Goal: Task Accomplishment & Management: Complete application form

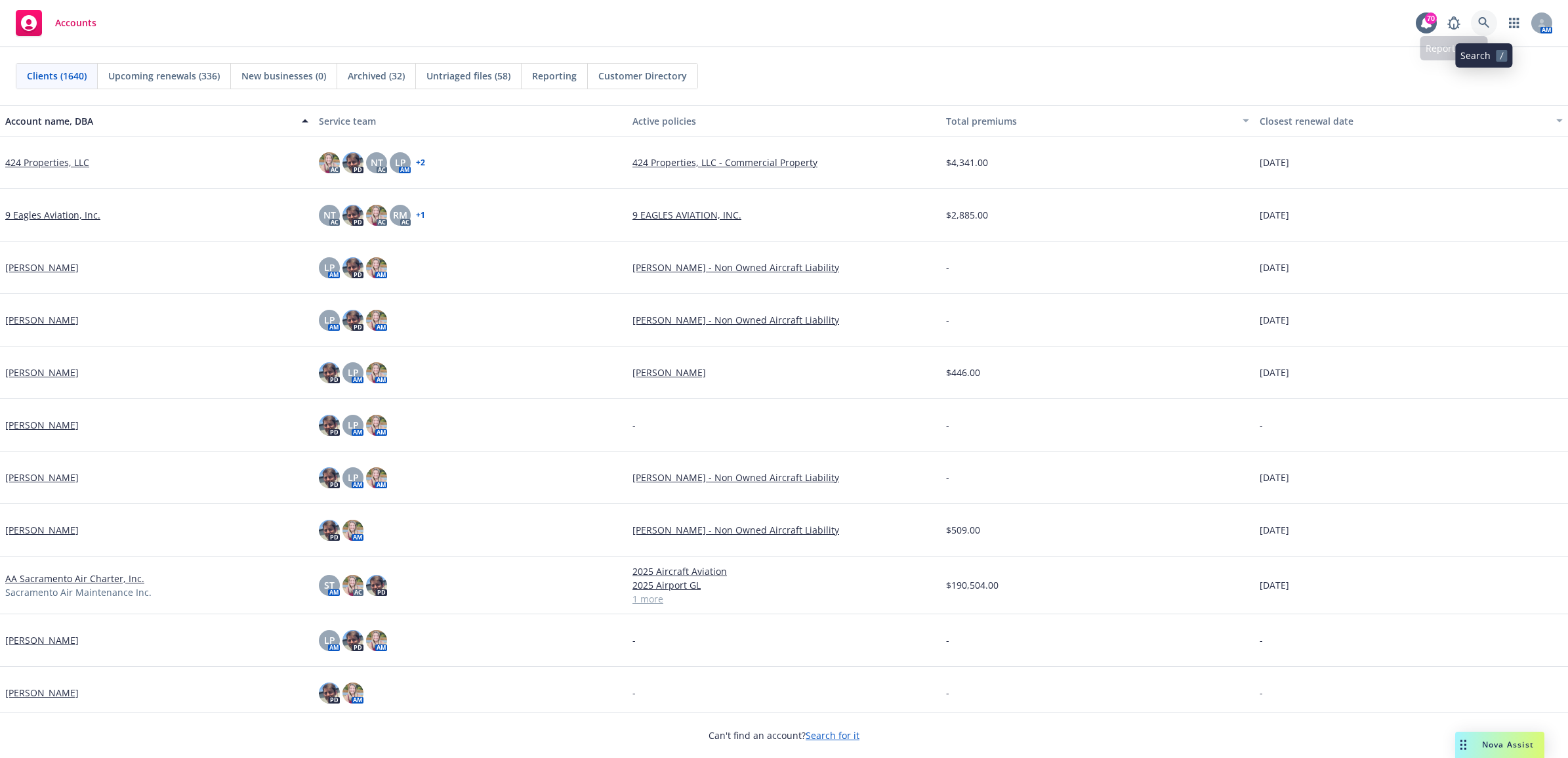
click at [1479, 23] on icon at bounding box center [1484, 23] width 11 height 11
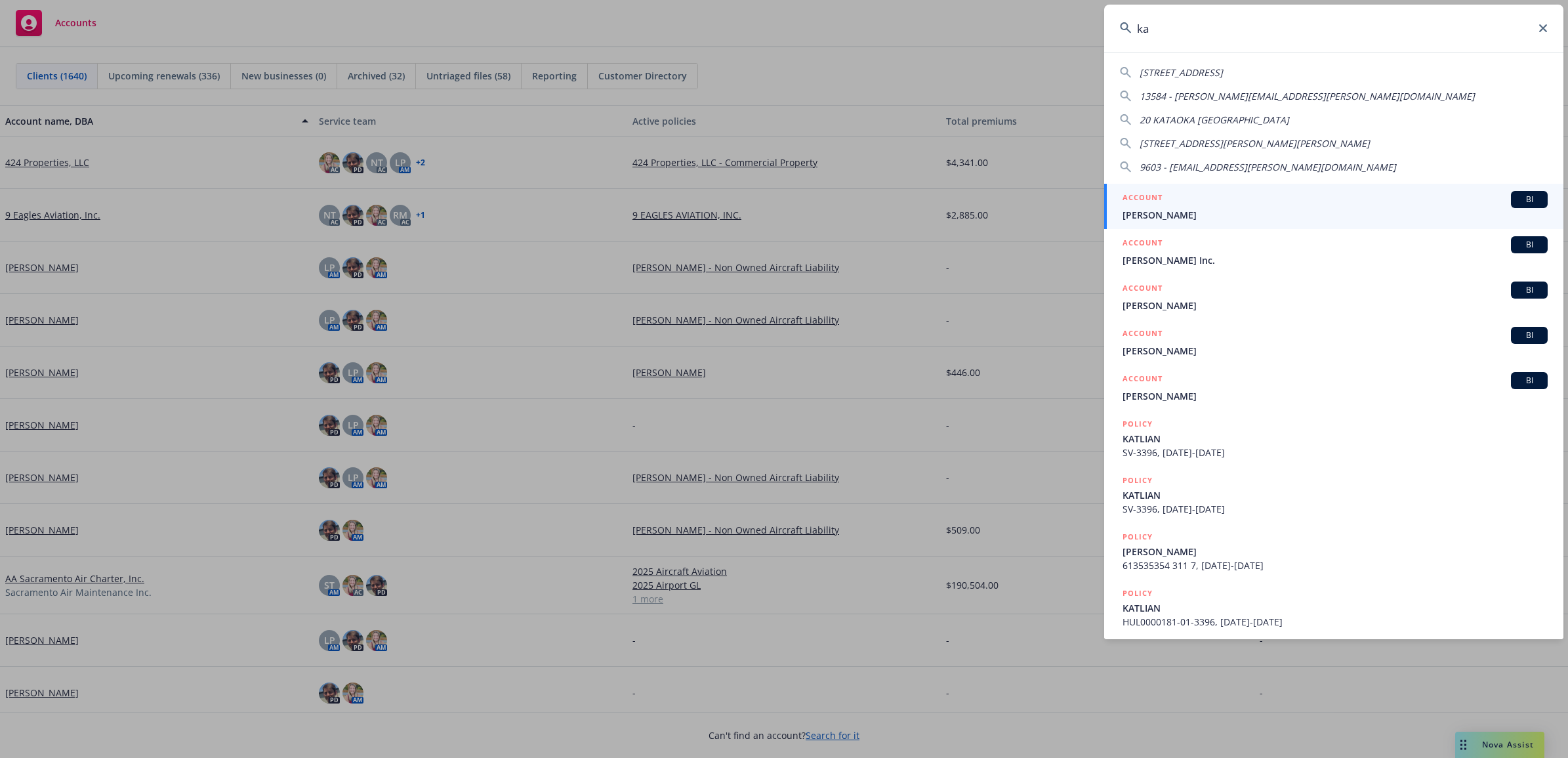
type input "k"
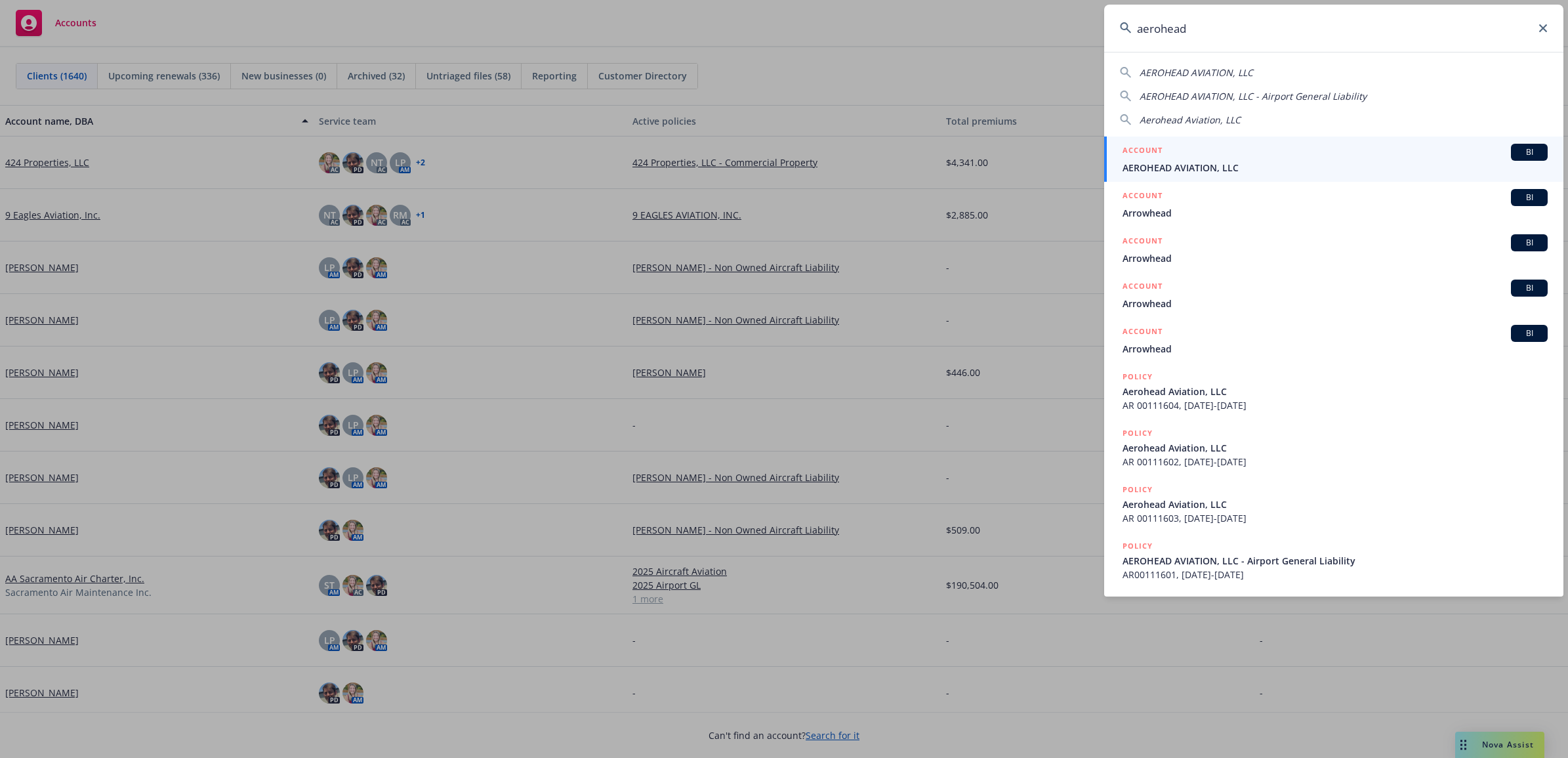
type input "aerohead"
drag, startPoint x: 1212, startPoint y: 148, endPoint x: 1143, endPoint y: 175, distance: 74.1
click at [1212, 148] on div "ACCOUNT BI" at bounding box center [1335, 152] width 425 height 17
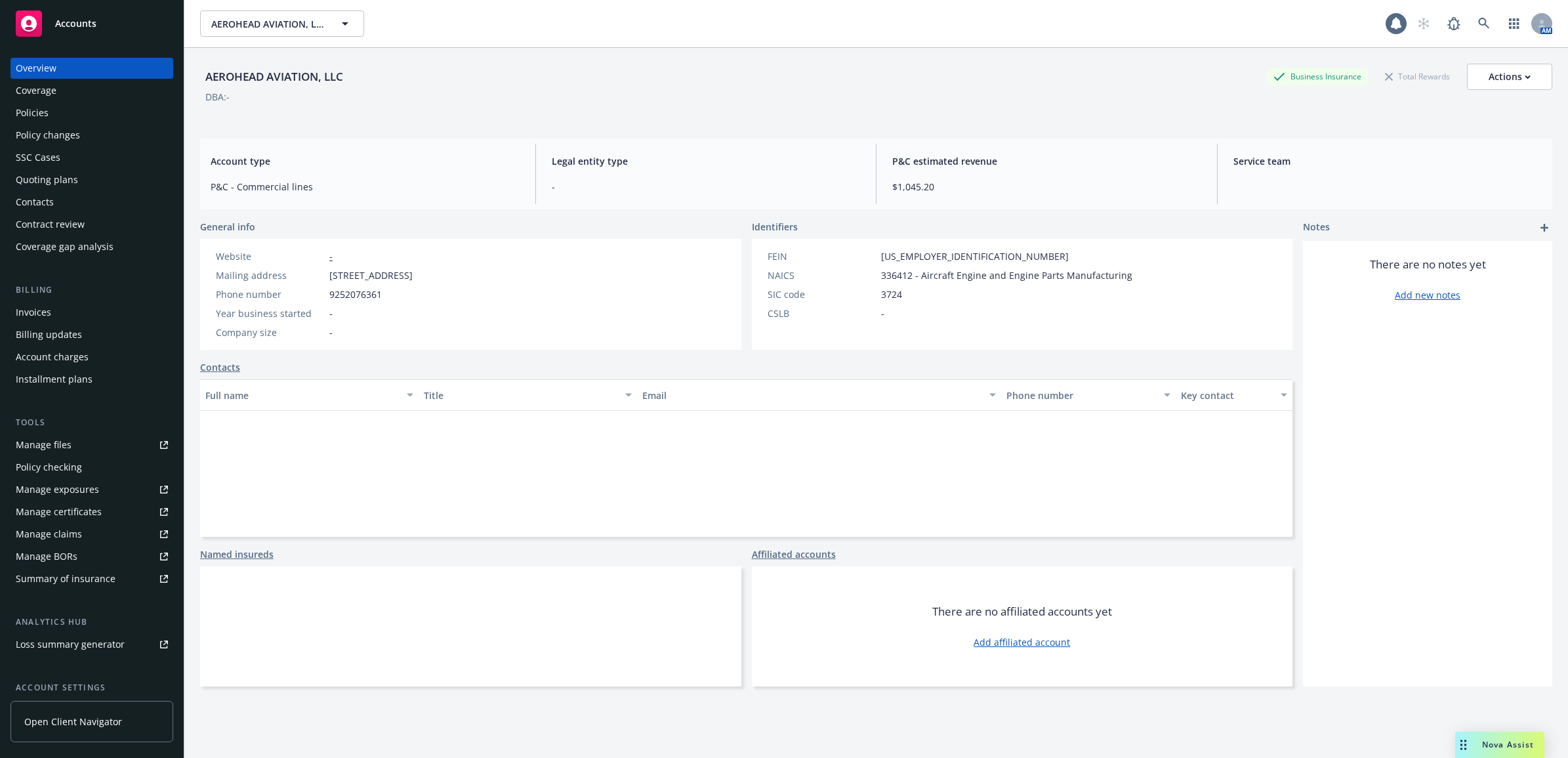
click at [60, 97] on div "Coverage" at bounding box center [91, 91] width 152 height 21
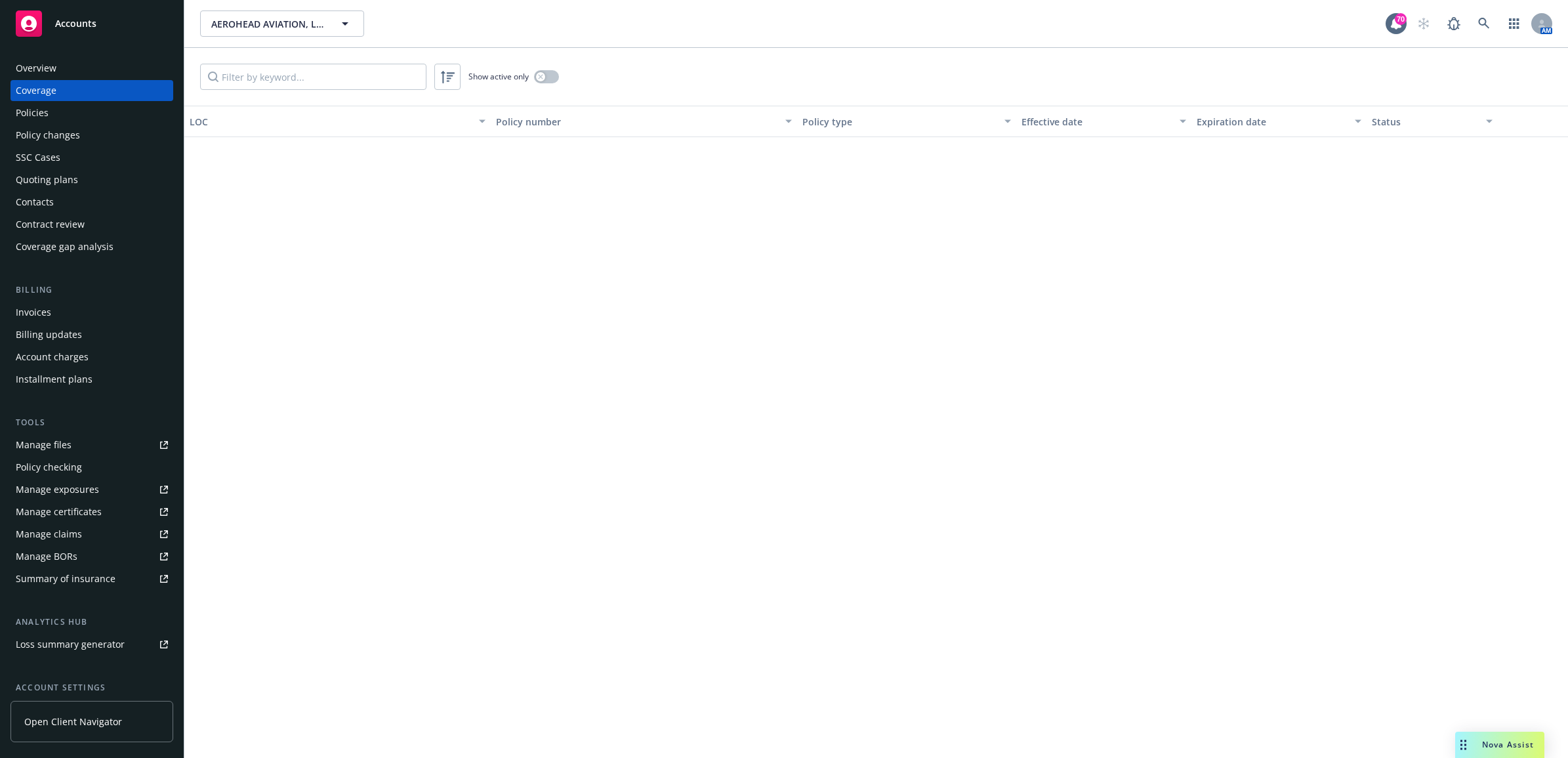
click at [68, 105] on div "Policies" at bounding box center [91, 113] width 152 height 21
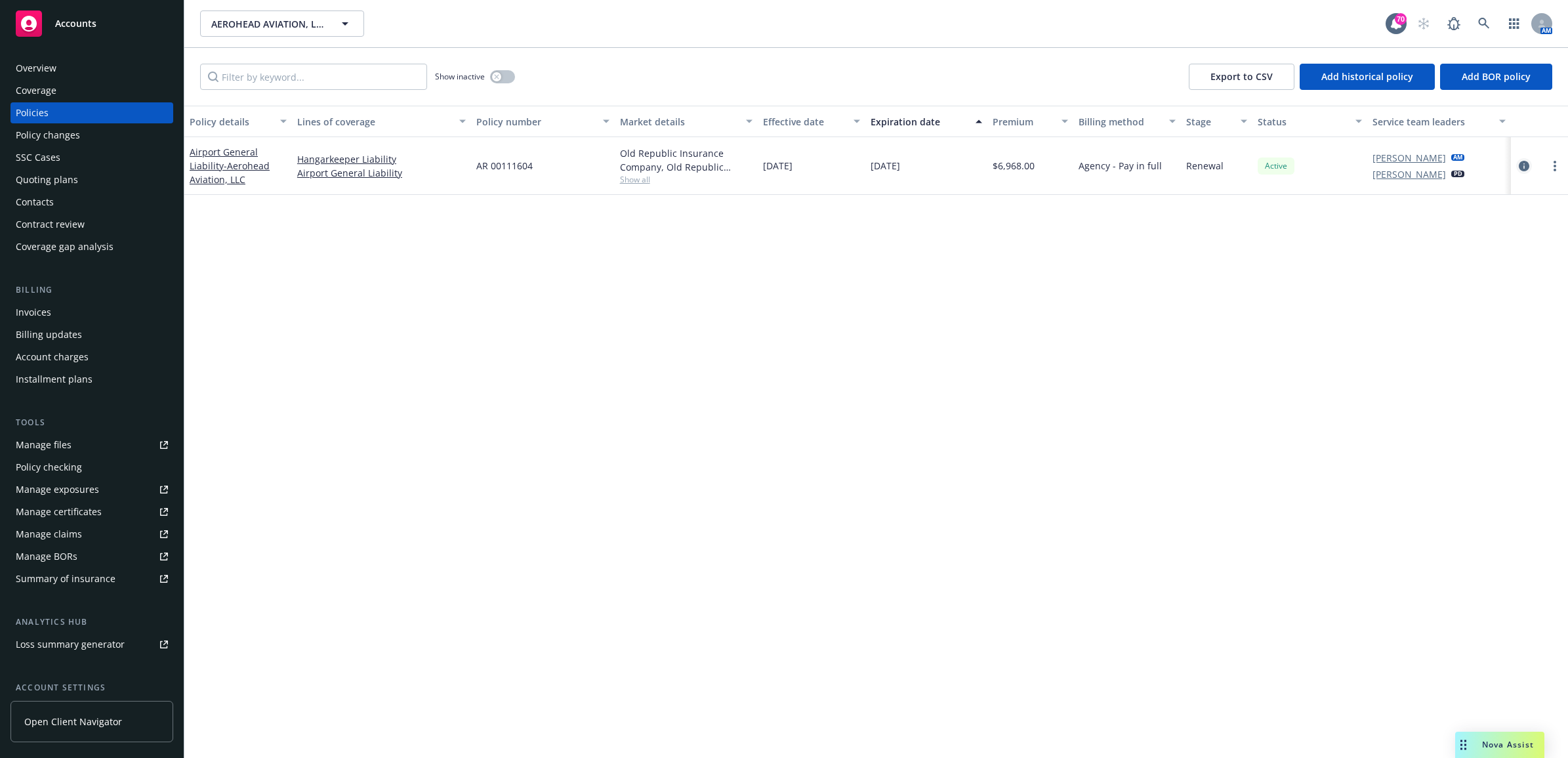
click at [1527, 162] on icon "circleInformation" at bounding box center [1524, 166] width 11 height 11
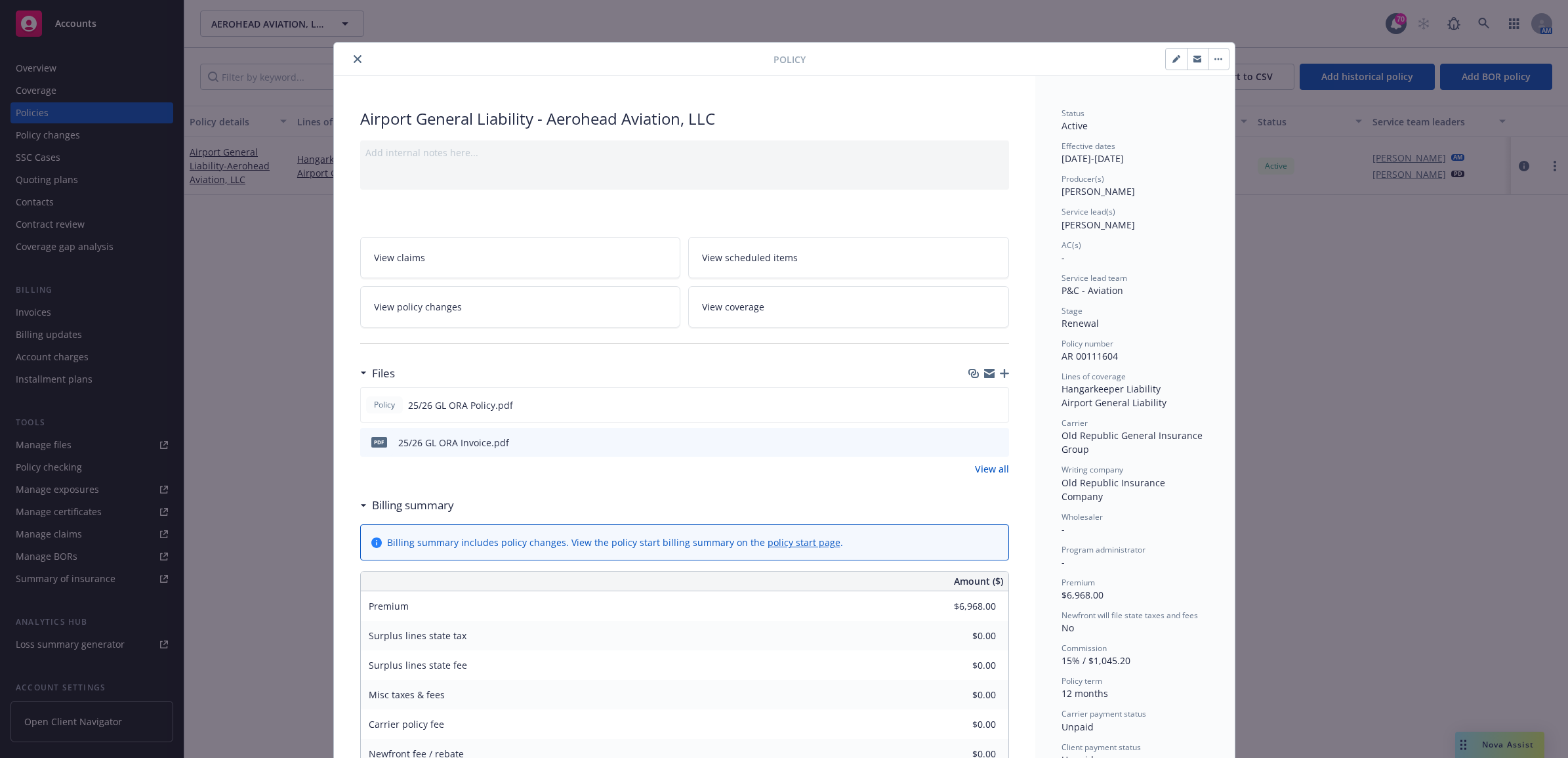
click at [984, 466] on link "View all" at bounding box center [992, 469] width 34 height 13
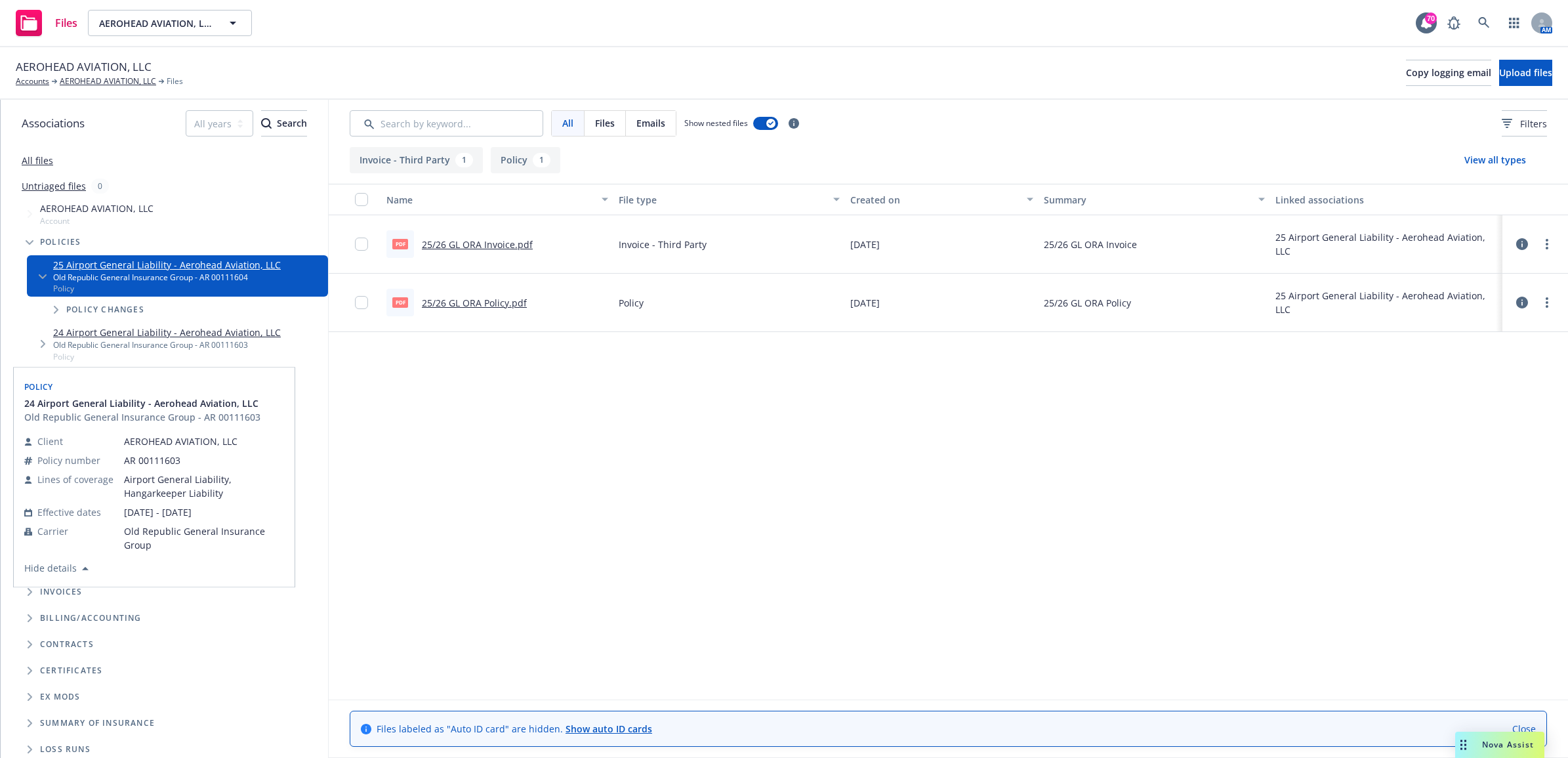
click at [220, 329] on link "24 Airport General Liability - Aerohead Aviation, LLC" at bounding box center [167, 332] width 228 height 13
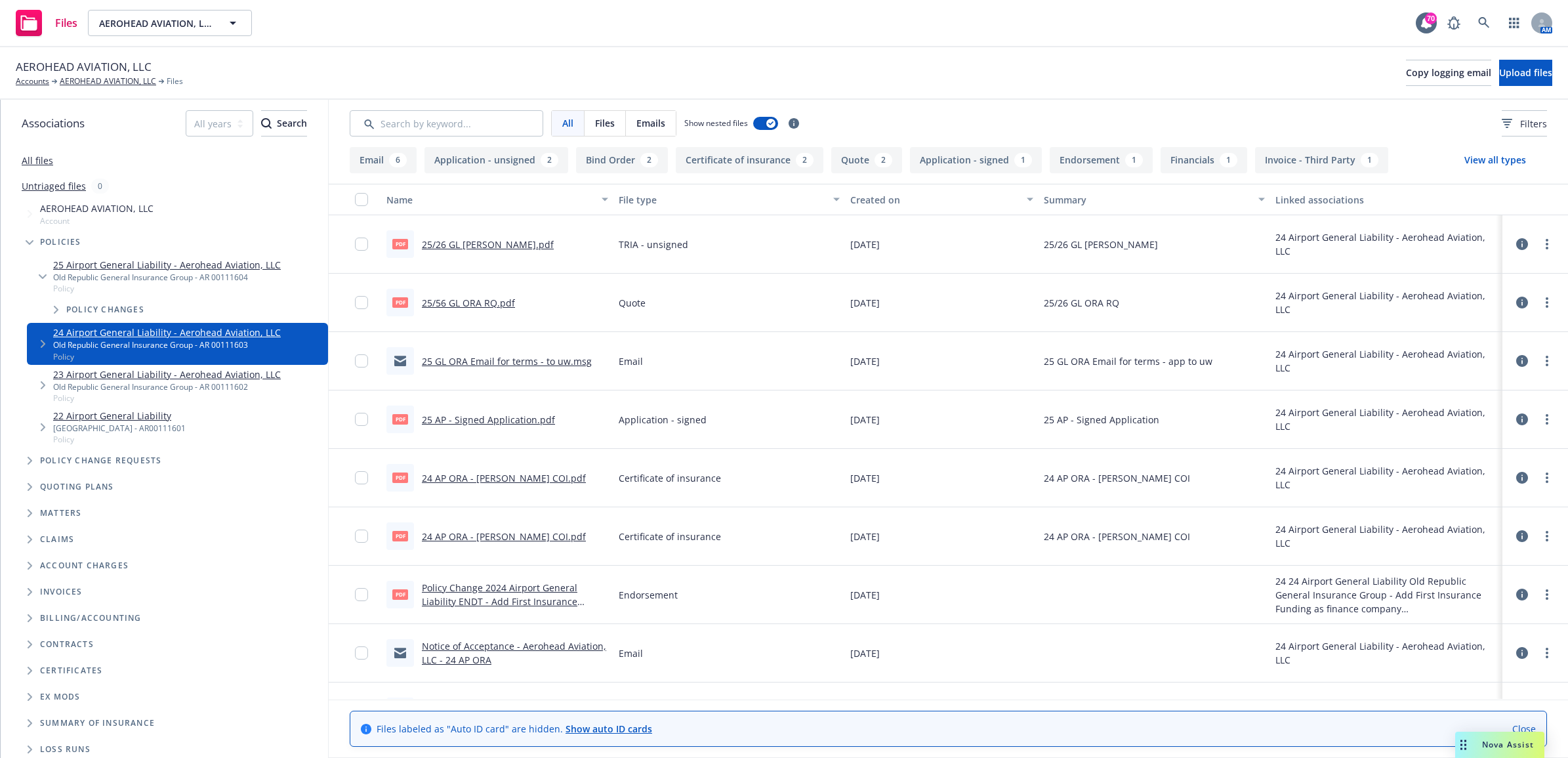
click at [181, 262] on link "25 Airport General Liability - Aerohead Aviation, LLC" at bounding box center [167, 265] width 228 height 13
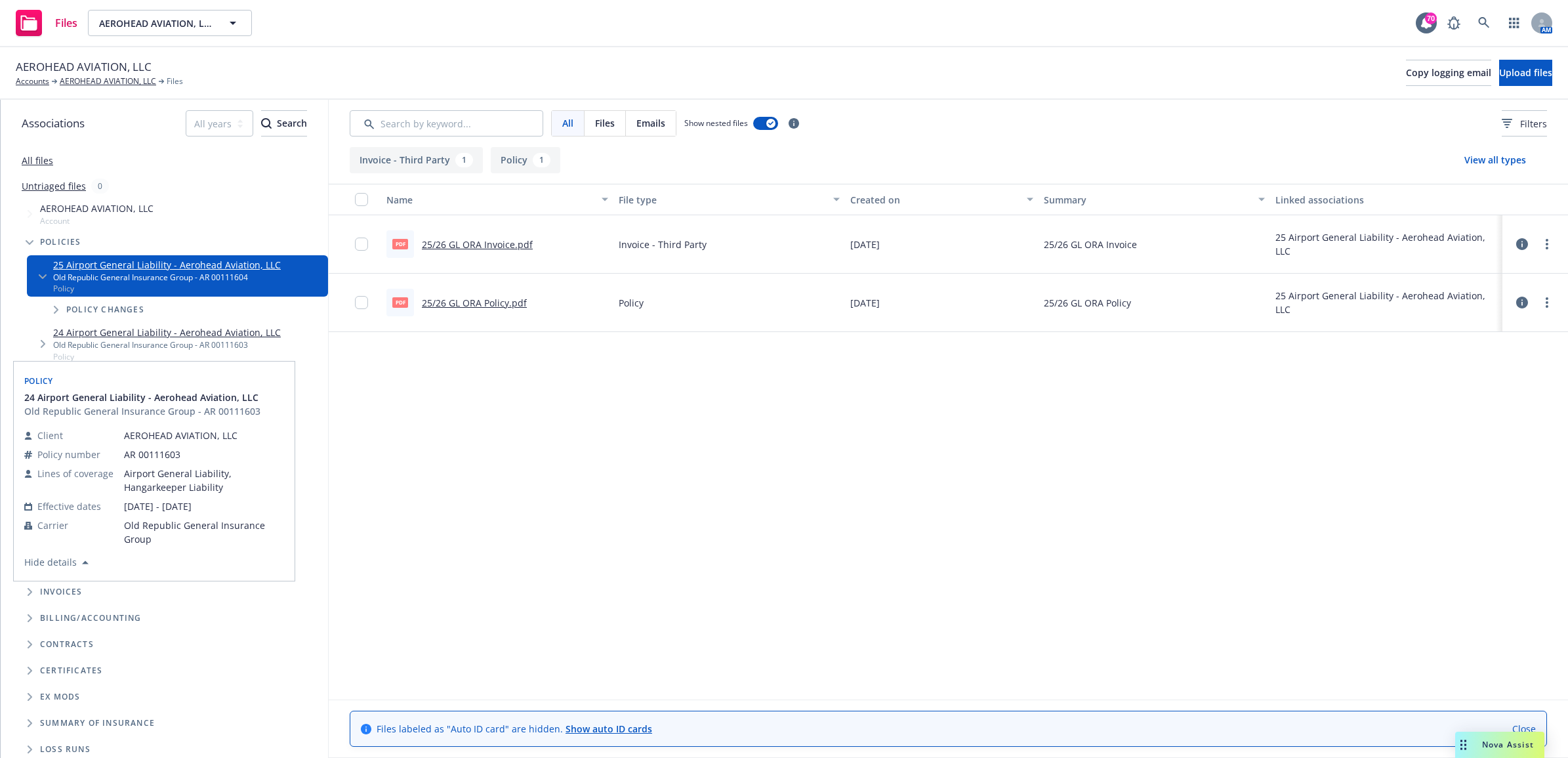
click at [237, 328] on link "24 Airport General Liability - Aerohead Aviation, LLC" at bounding box center [167, 332] width 228 height 13
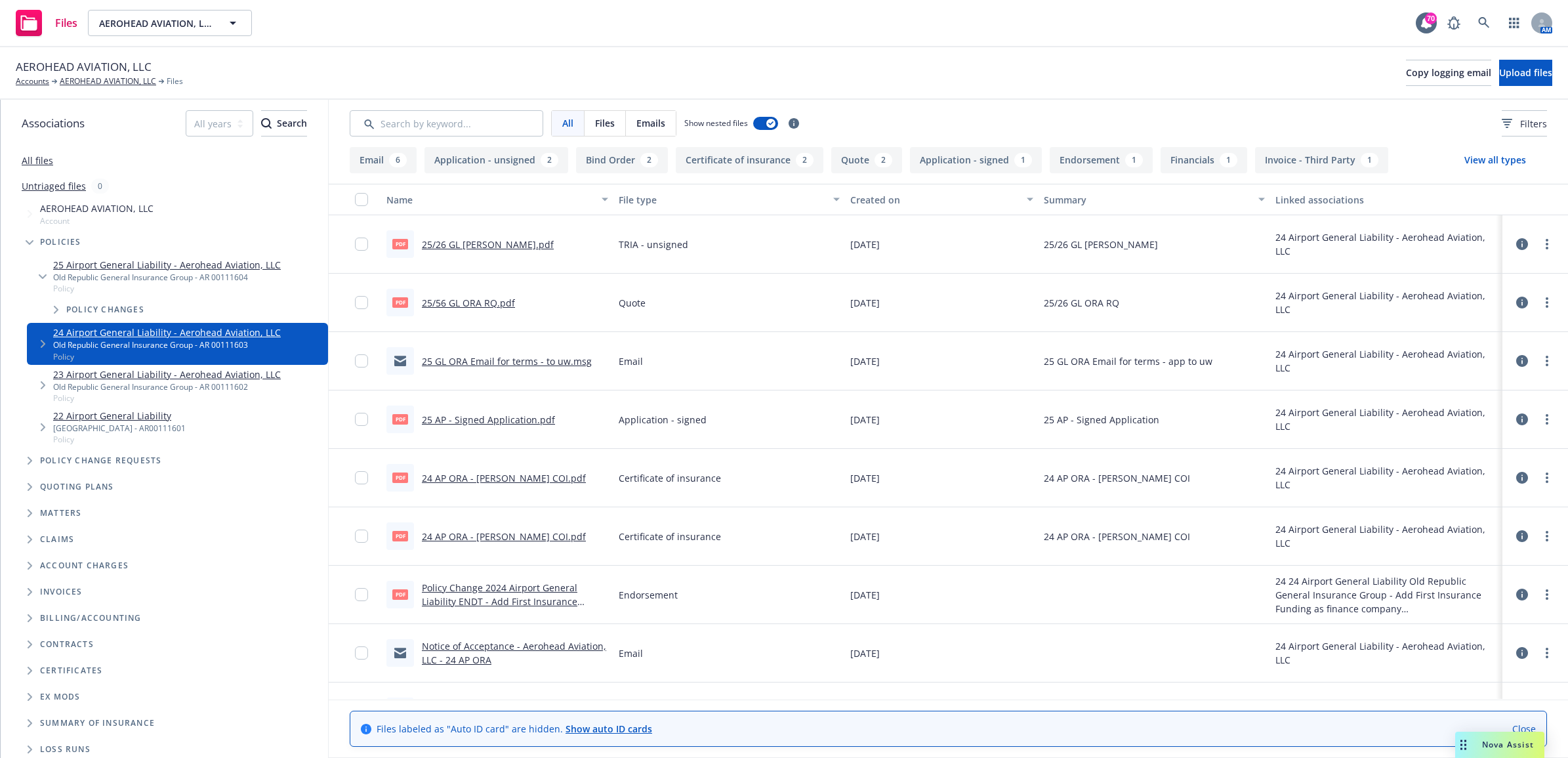
click at [555, 475] on link "24 AP ORA - [PERSON_NAME] COI.pdf" at bounding box center [503, 478] width 164 height 12
click at [462, 477] on link "24 AP ORA - [PERSON_NAME] COI.pdf" at bounding box center [503, 478] width 164 height 12
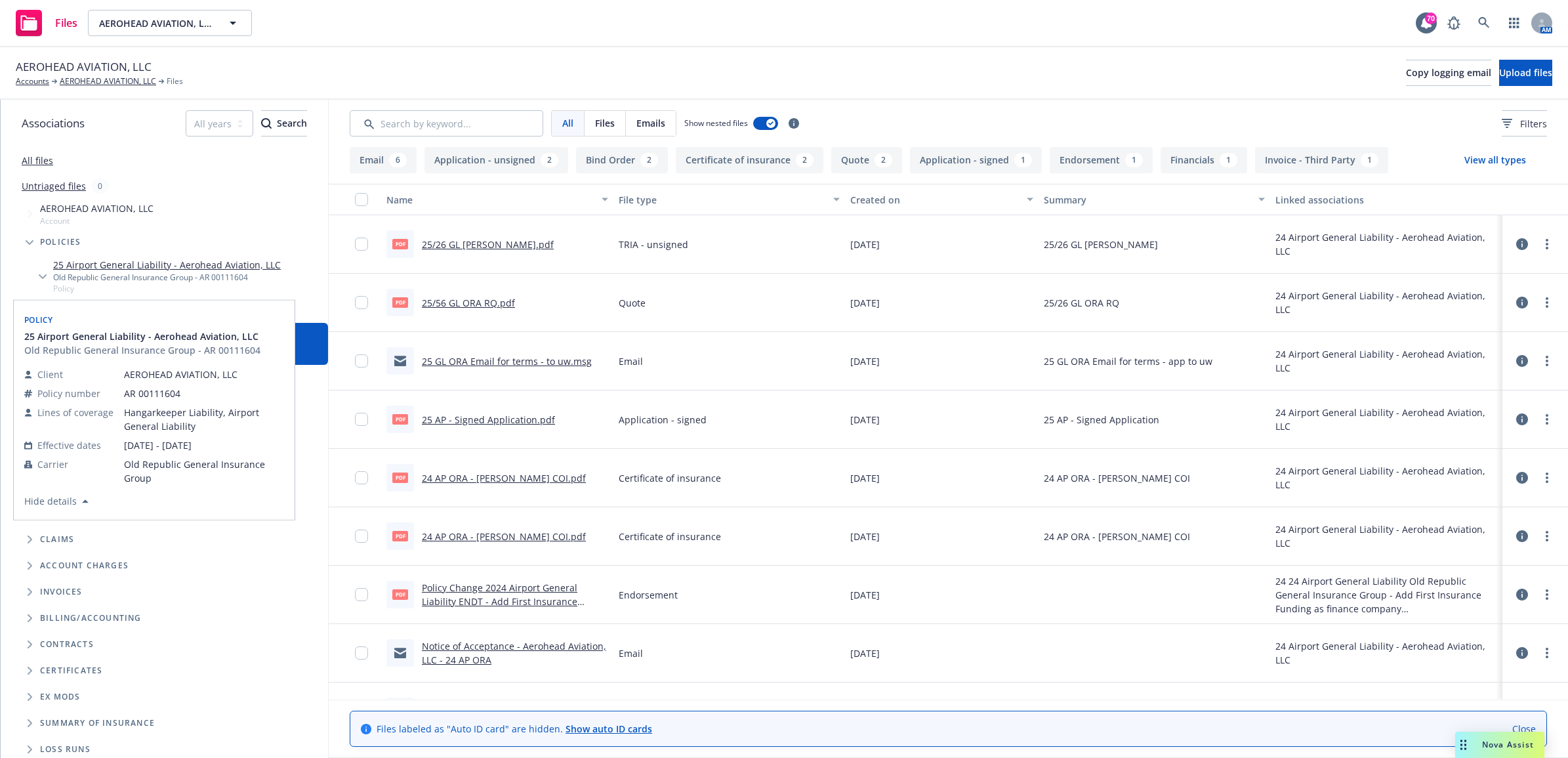
click at [162, 266] on link "25 Airport General Liability - Aerohead Aviation, LLC" at bounding box center [167, 265] width 228 height 13
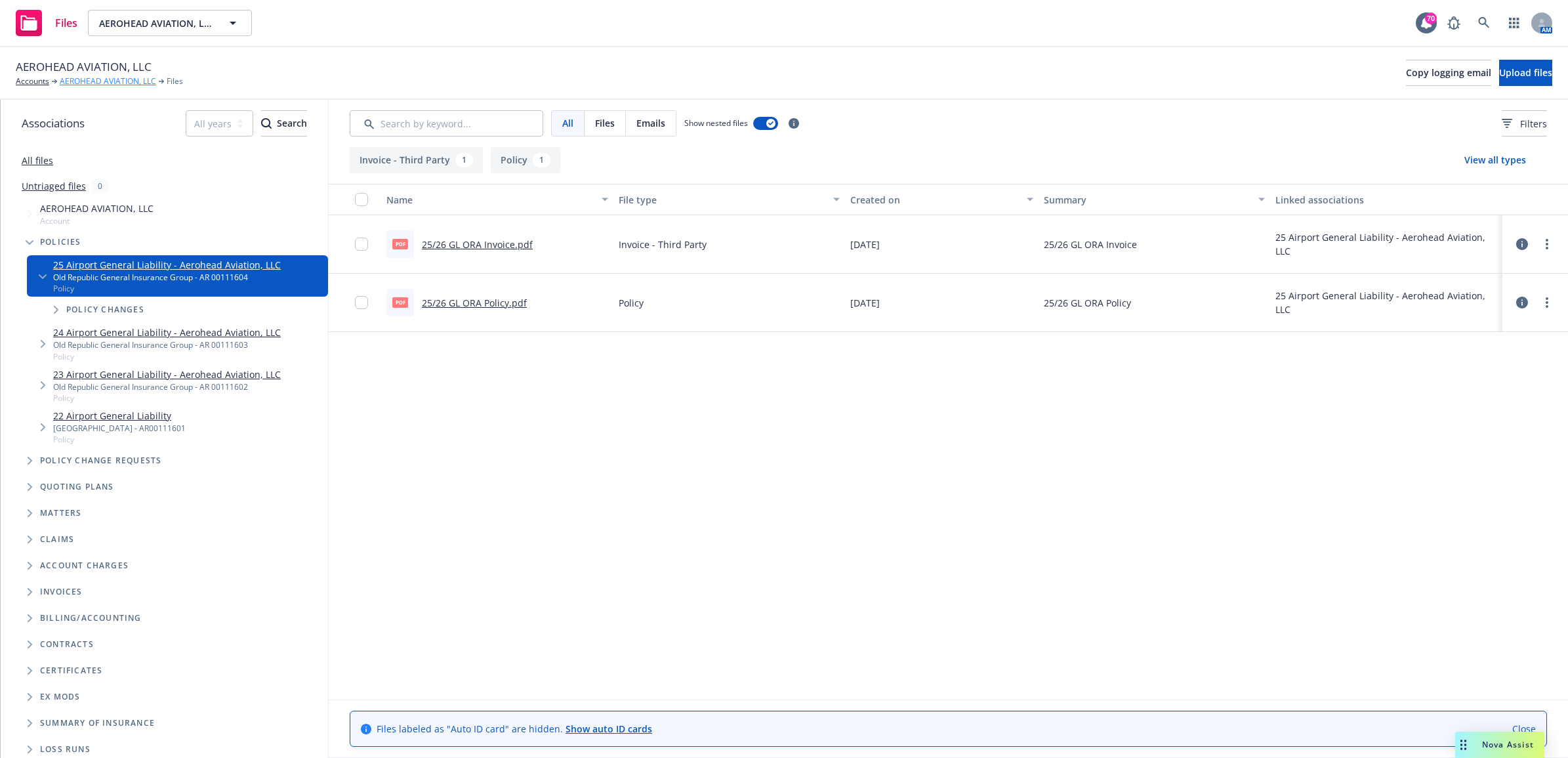
click at [79, 79] on link "AEROHEAD AVIATION, LLC" at bounding box center [107, 81] width 97 height 11
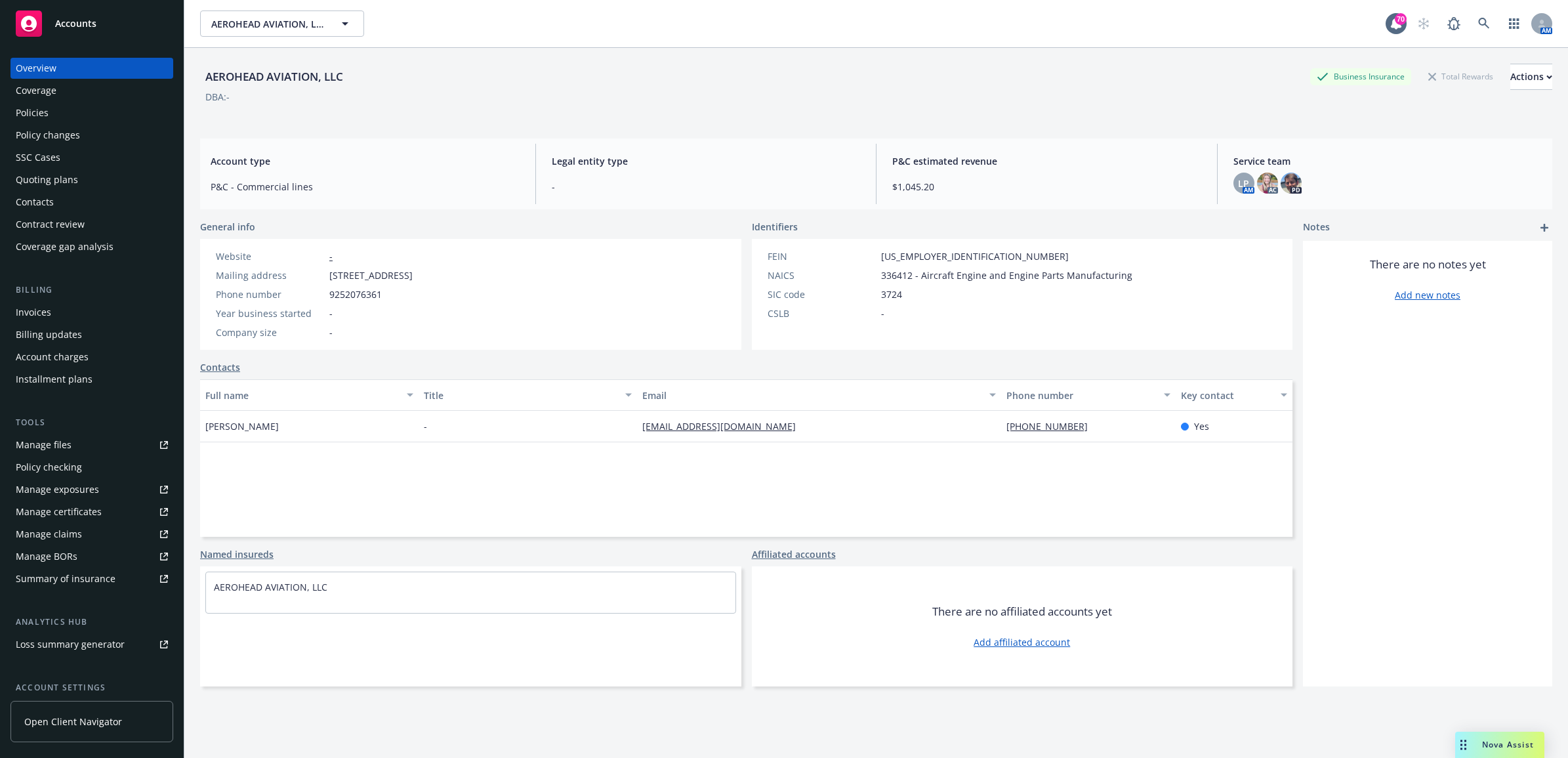
click at [73, 207] on div "Contacts" at bounding box center [91, 202] width 152 height 21
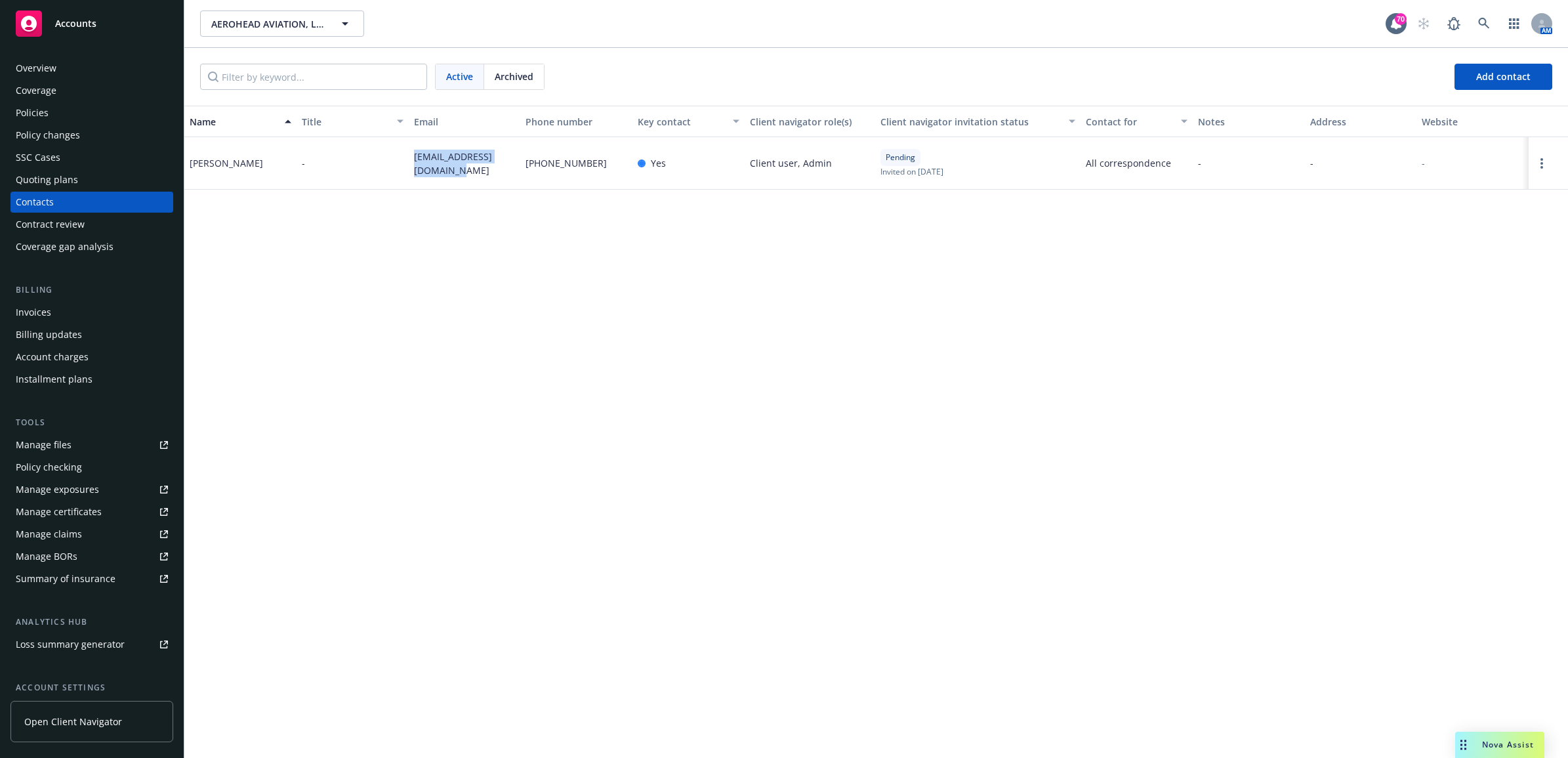
drag, startPoint x: 452, startPoint y: 168, endPoint x: 402, endPoint y: 145, distance: 55.0
click at [402, 145] on div "KAITLYN Jones - kaitaviationmx@gmail.com 925-207-6361 Yes Client user, Admin Pe…" at bounding box center [876, 163] width 1383 height 53
drag, startPoint x: 402, startPoint y: 145, endPoint x: 436, endPoint y: 160, distance: 37.2
copy div "kaitaviationmx@gmail.com"
click at [79, 117] on div "Policies" at bounding box center [91, 113] width 152 height 21
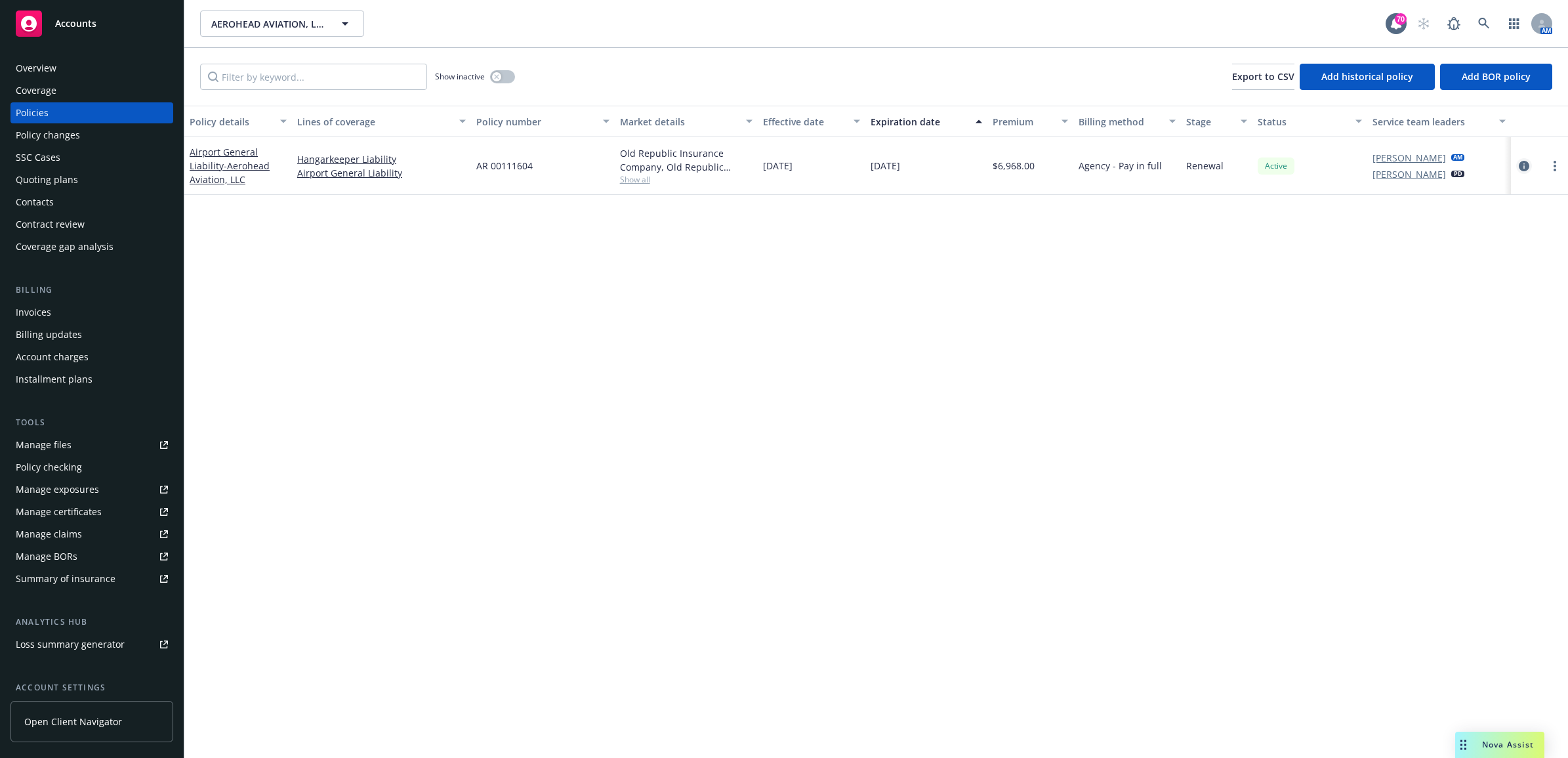
click at [1525, 163] on icon "circleInformation" at bounding box center [1524, 166] width 11 height 11
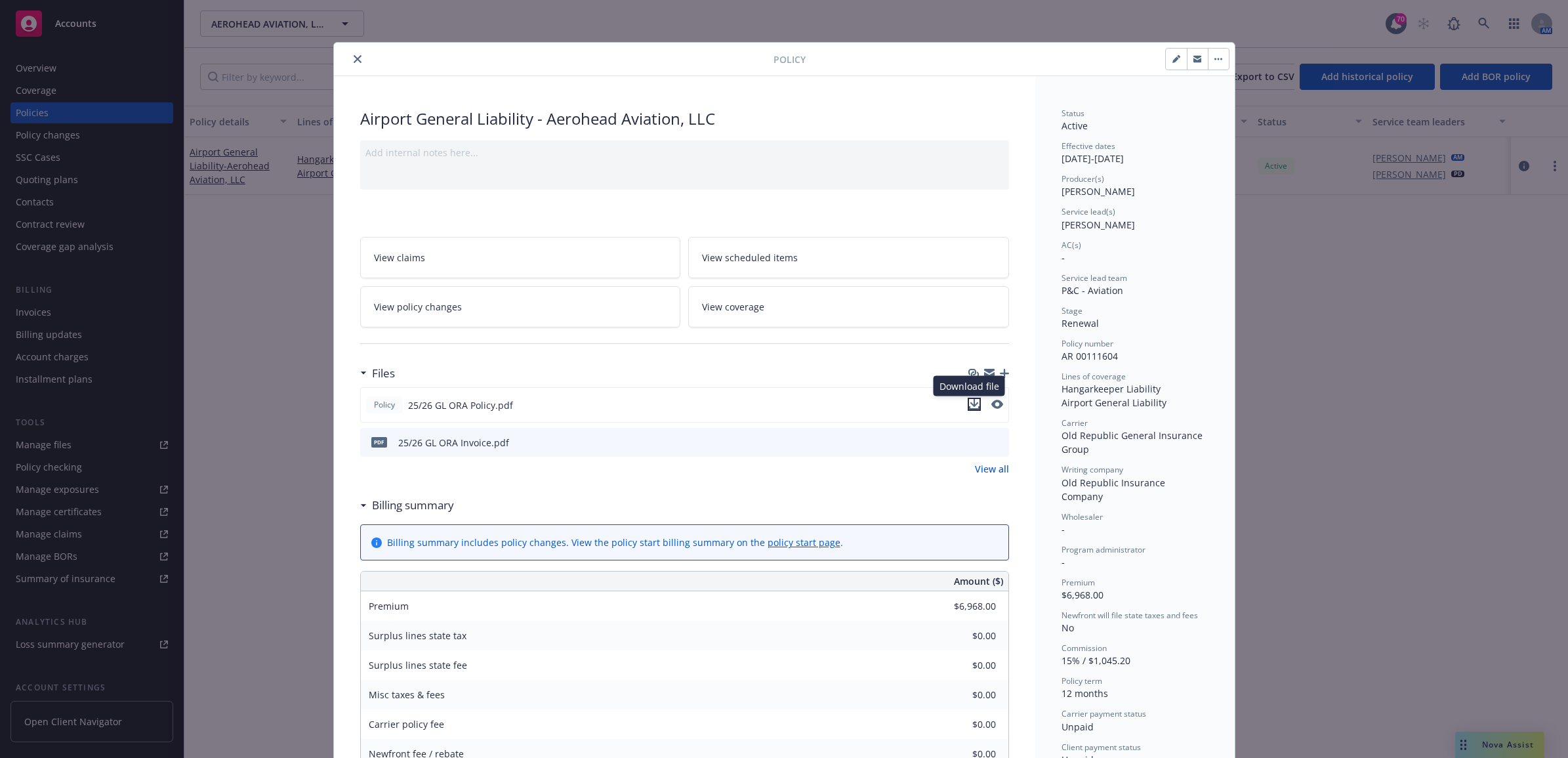
click at [969, 402] on icon "download file" at bounding box center [974, 404] width 11 height 11
click at [354, 62] on icon "close" at bounding box center [358, 59] width 8 height 8
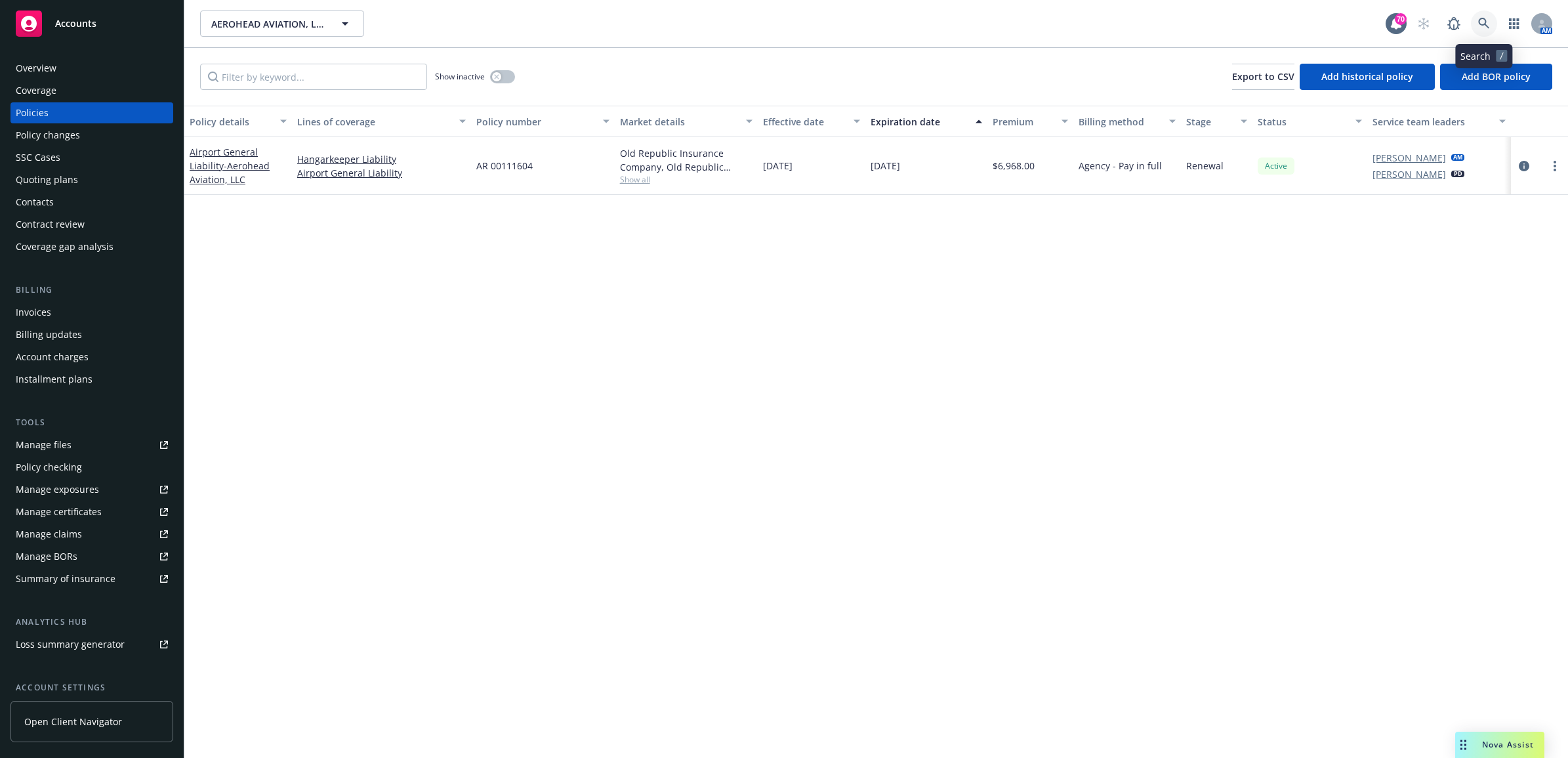
click at [1485, 23] on icon at bounding box center [1484, 24] width 11 height 11
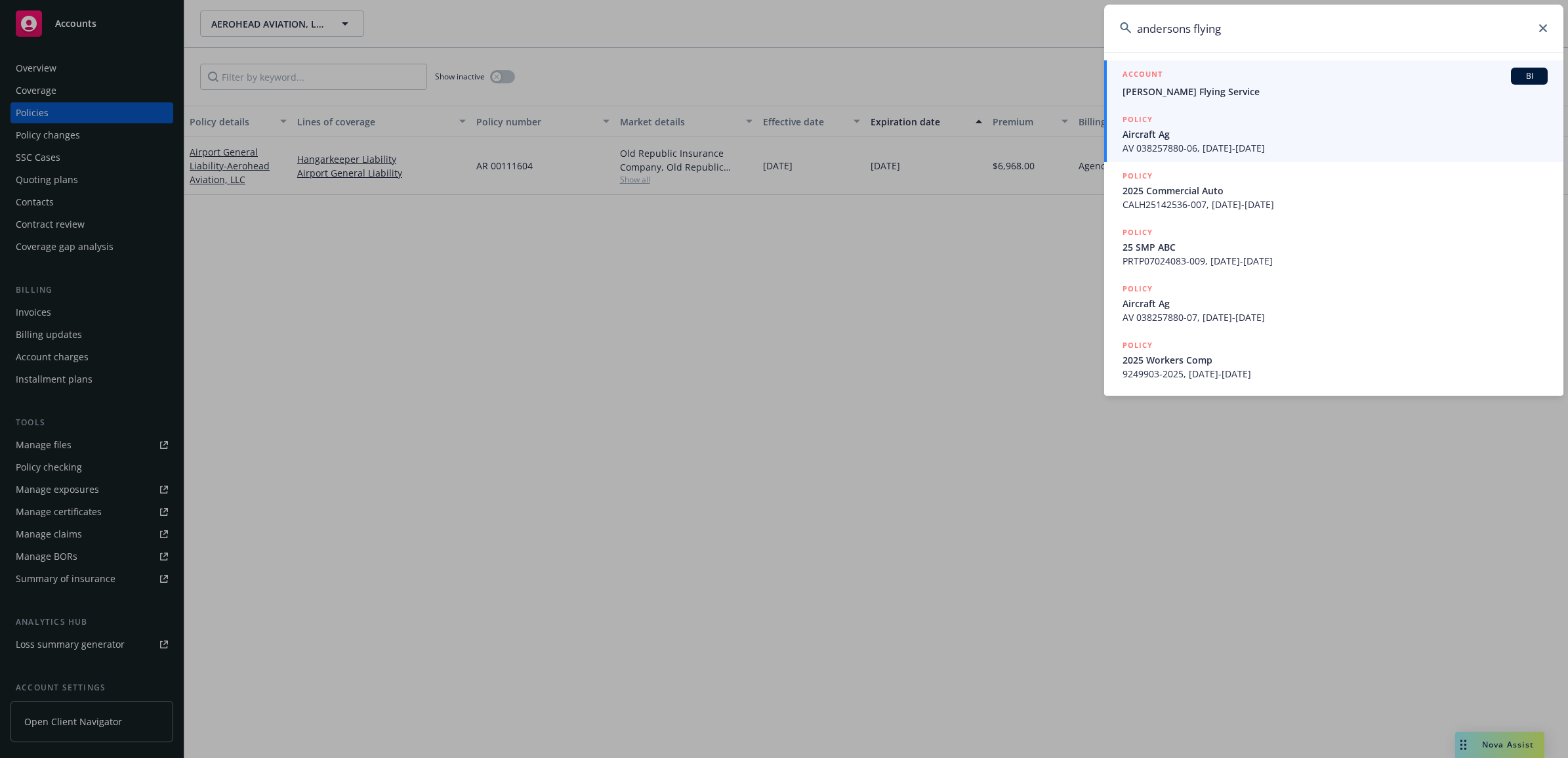
type input "andersons flying"
drag, startPoint x: 1192, startPoint y: 93, endPoint x: 1114, endPoint y: 114, distance: 80.8
click at [1192, 93] on span "Anderson's Flying Service" at bounding box center [1335, 91] width 425 height 13
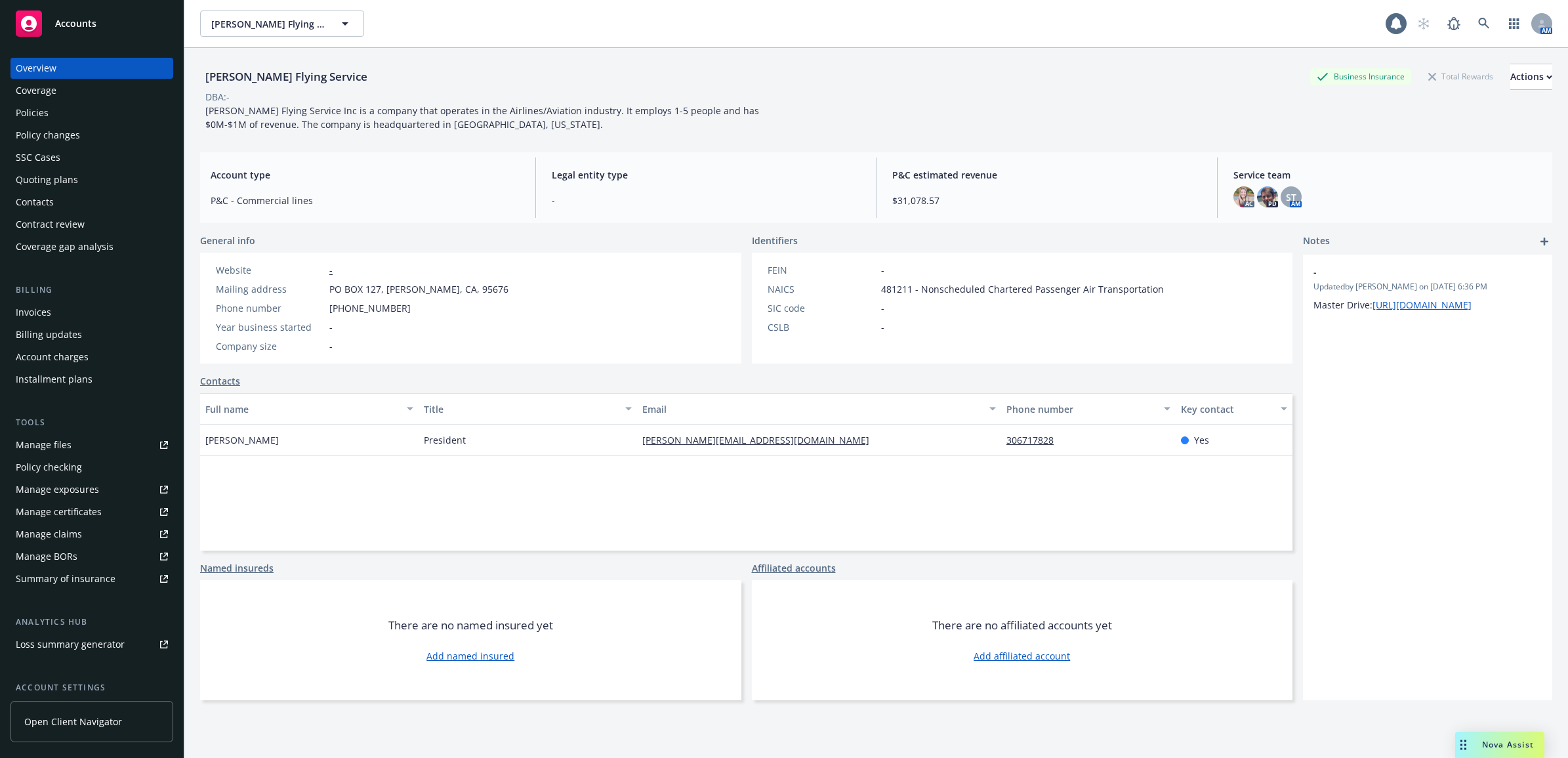
click at [126, 116] on div "Policies" at bounding box center [91, 113] width 152 height 21
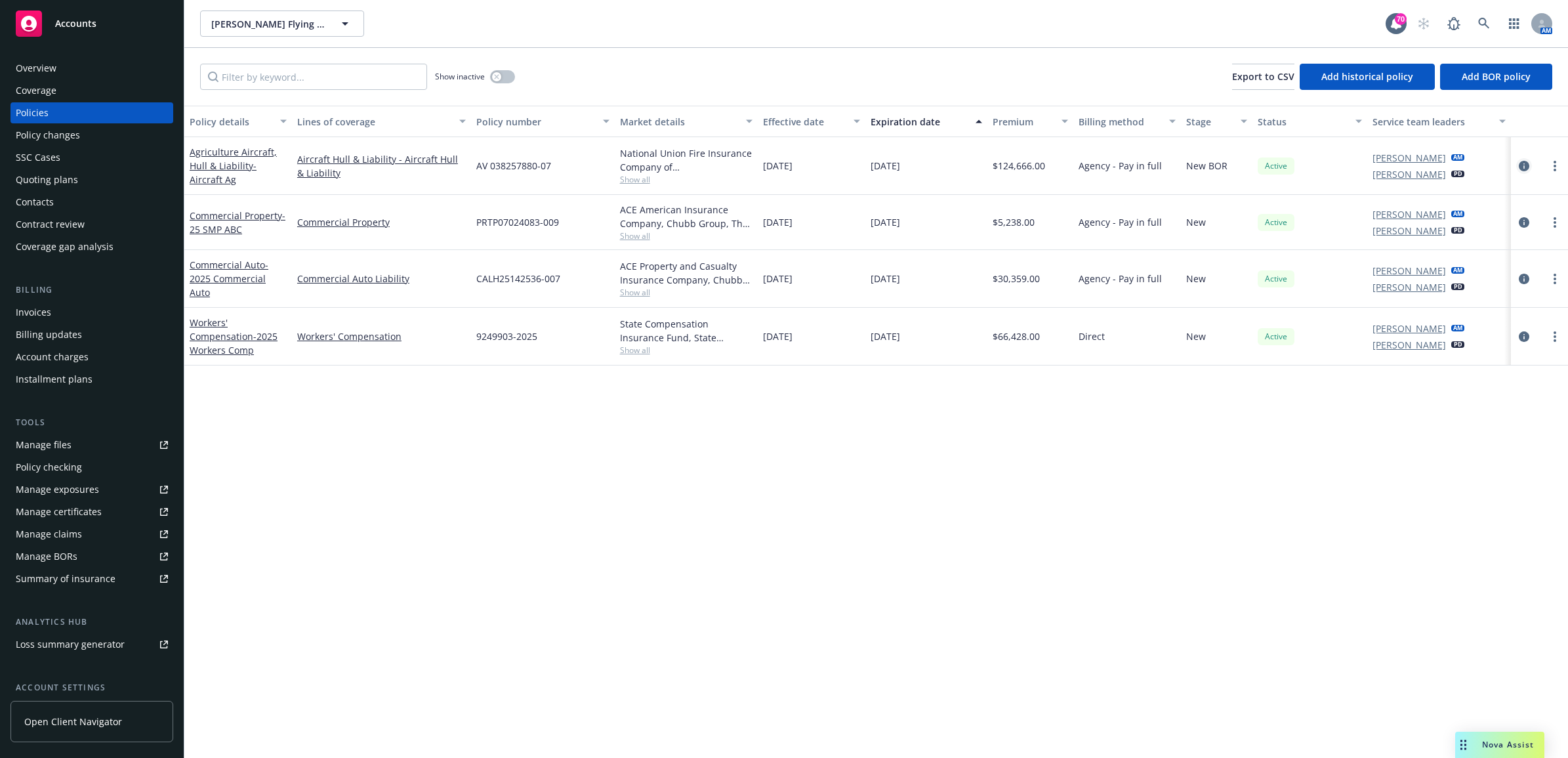
click at [1522, 162] on icon "circleInformation" at bounding box center [1524, 166] width 11 height 11
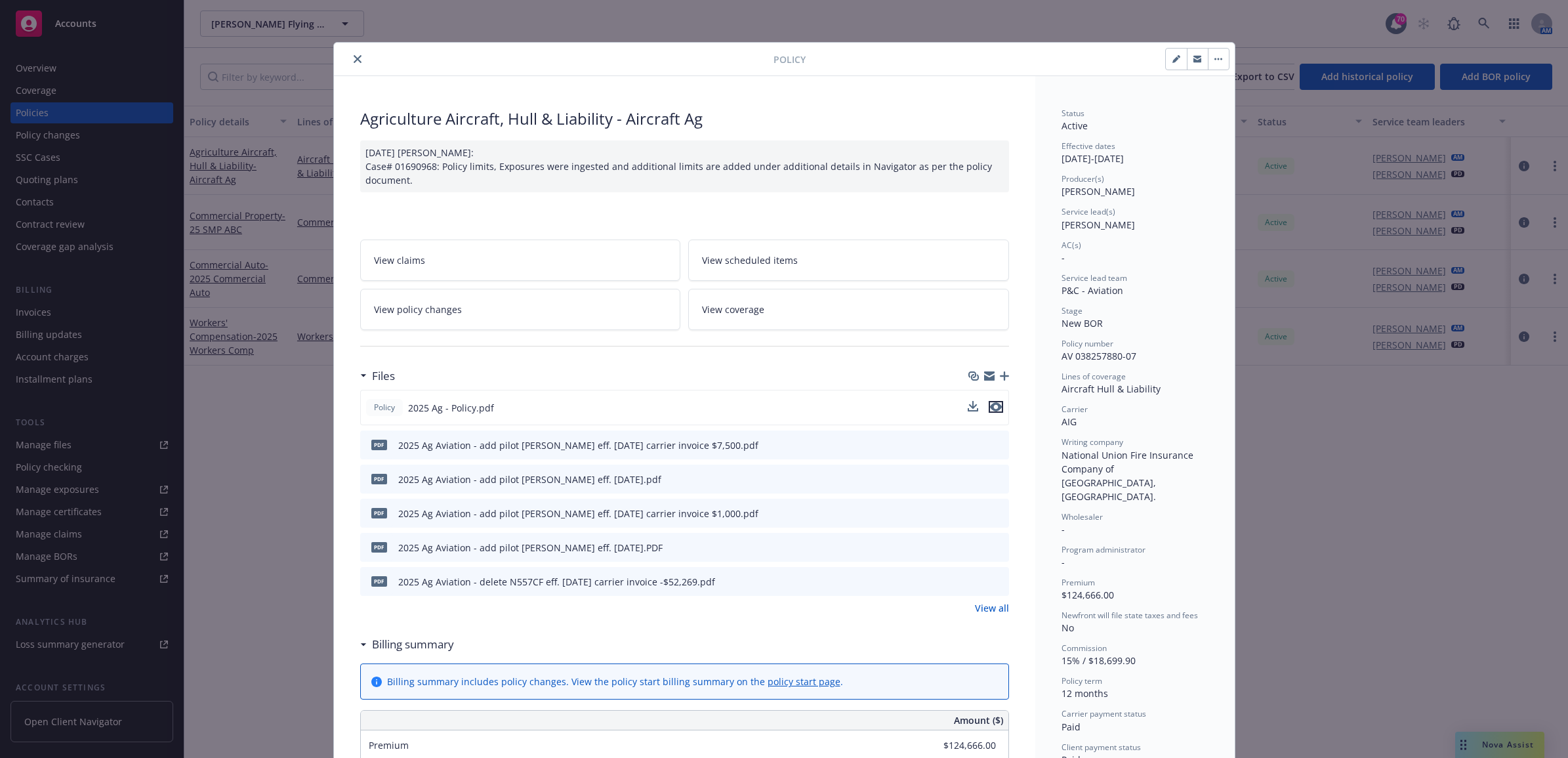
click at [991, 409] on icon "preview file" at bounding box center [996, 407] width 11 height 10
click at [355, 57] on icon "close" at bounding box center [358, 59] width 8 height 8
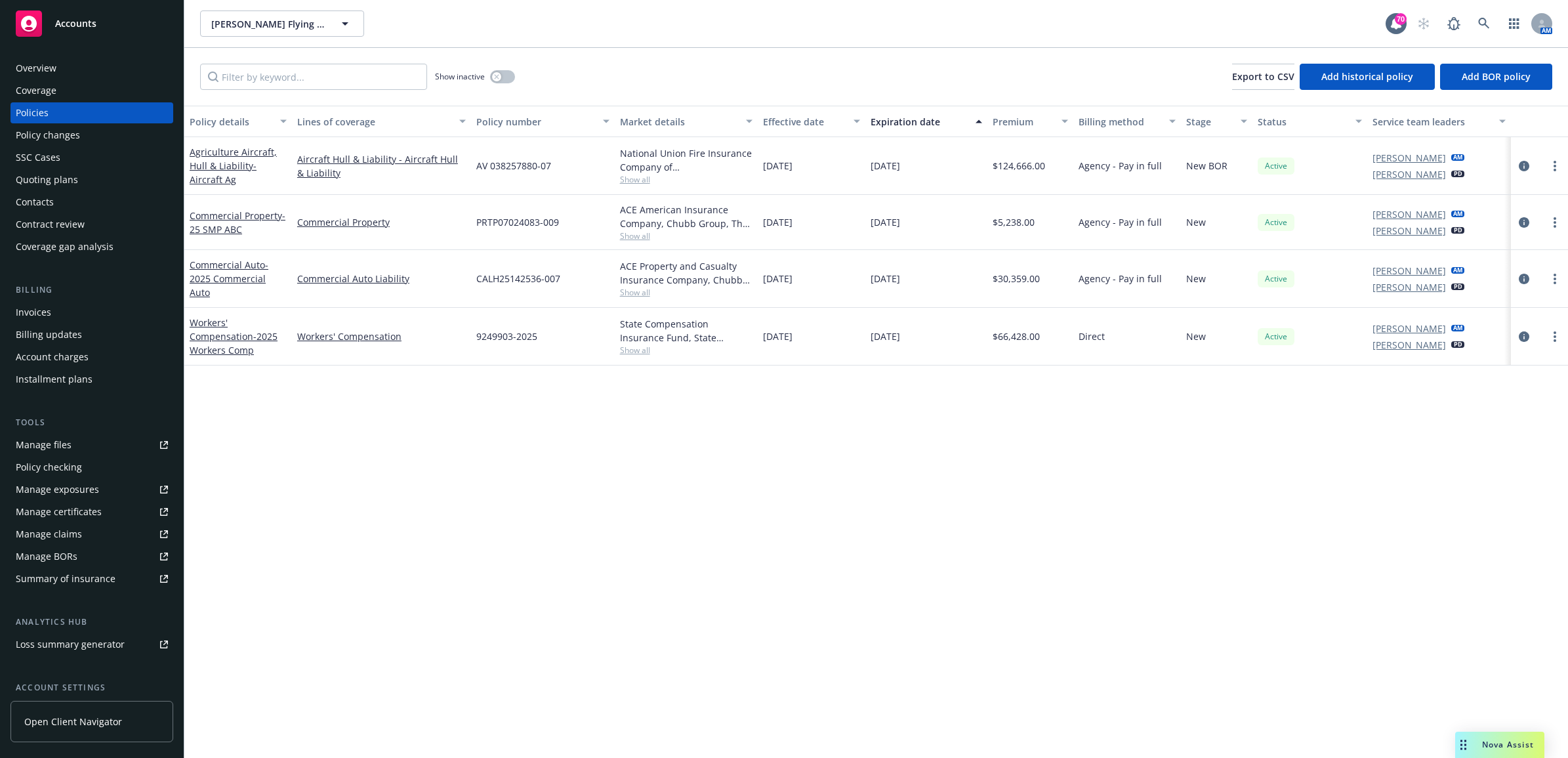
click at [110, 133] on div "Policy changes" at bounding box center [91, 135] width 152 height 21
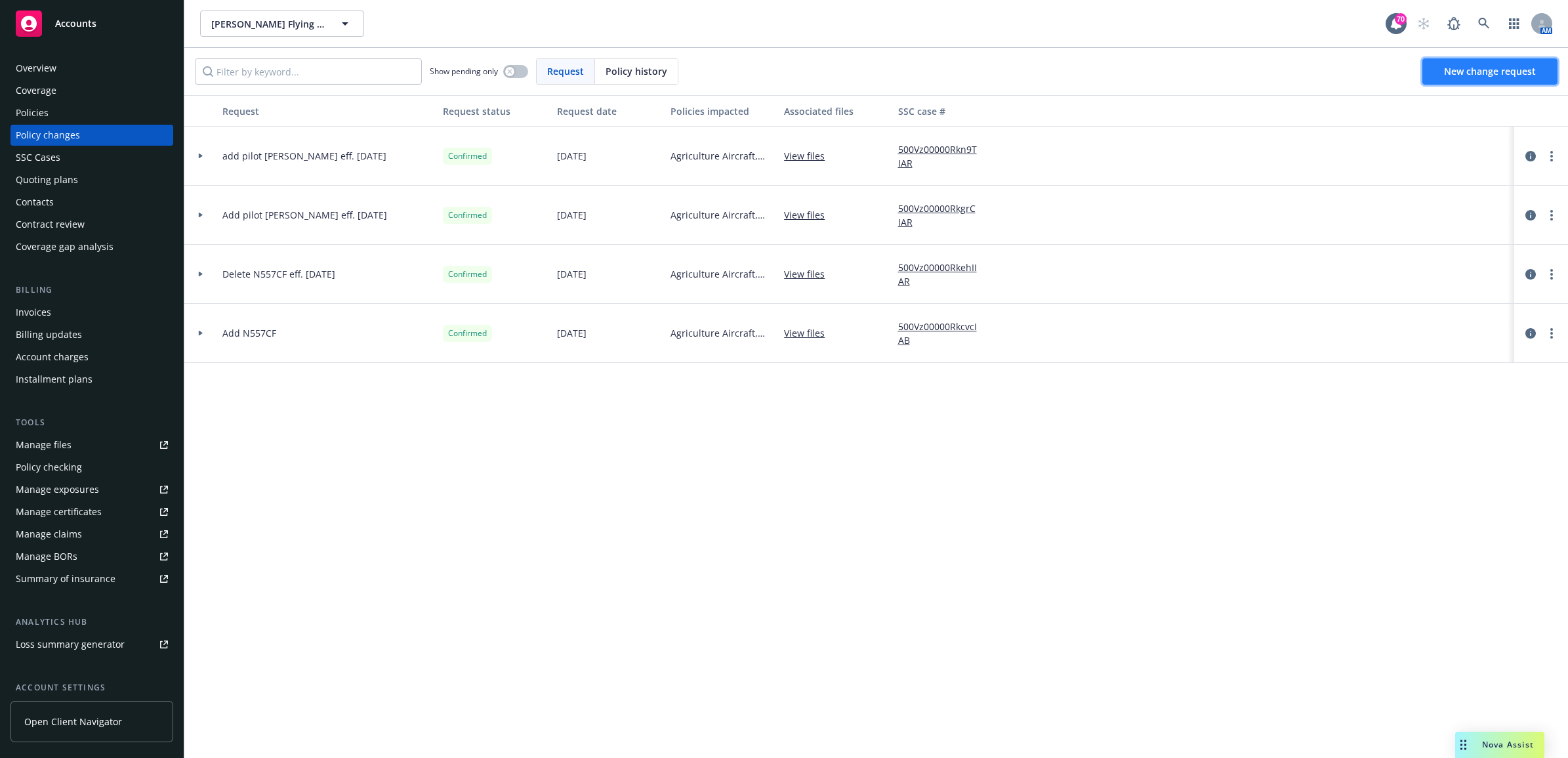
click at [1506, 74] on span "New change request" at bounding box center [1490, 71] width 92 height 12
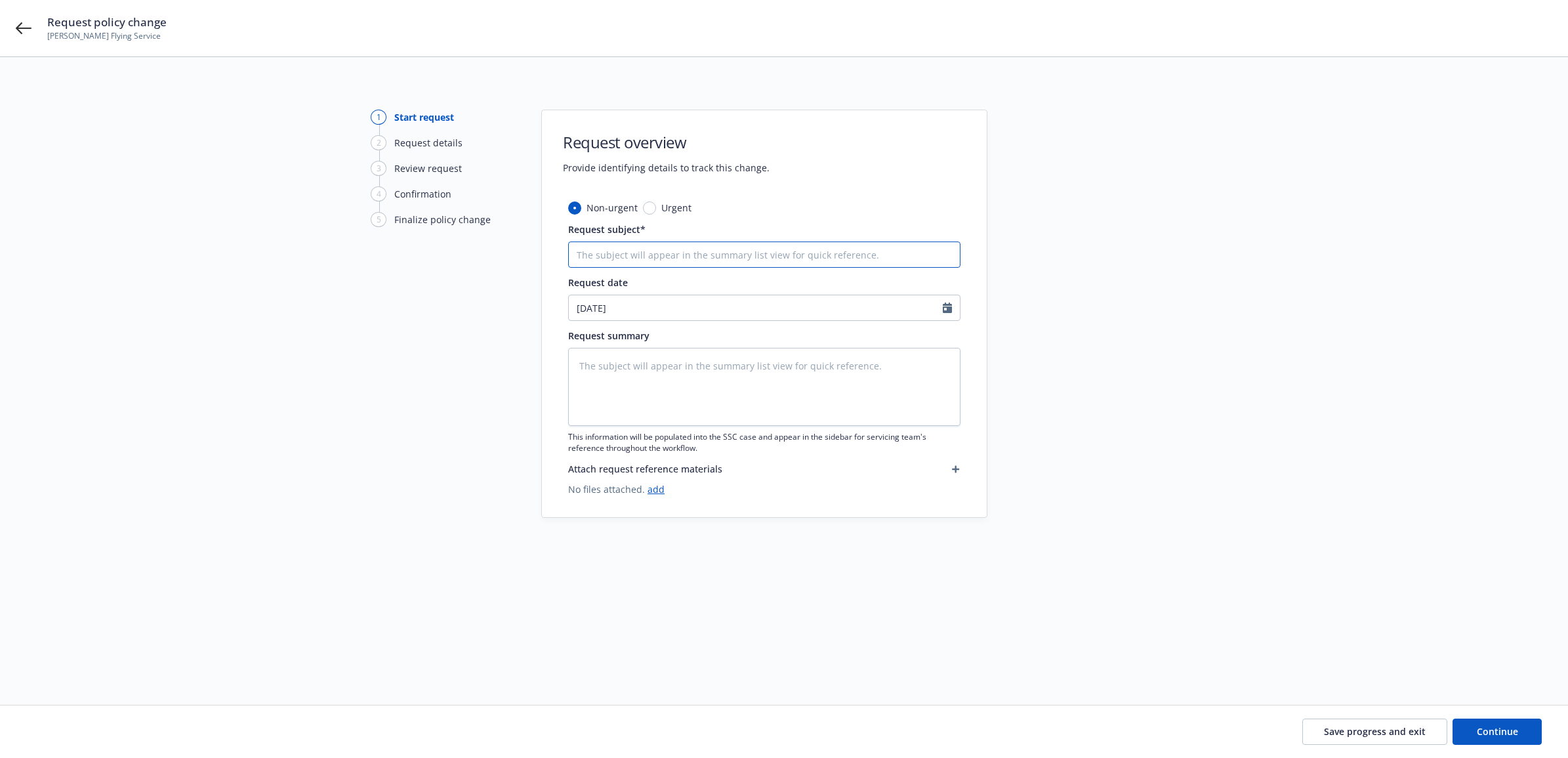
click at [628, 250] on input "Request subject*" at bounding box center [764, 254] width 392 height 26
type textarea "x"
type input "2"
type textarea "x"
type input "25"
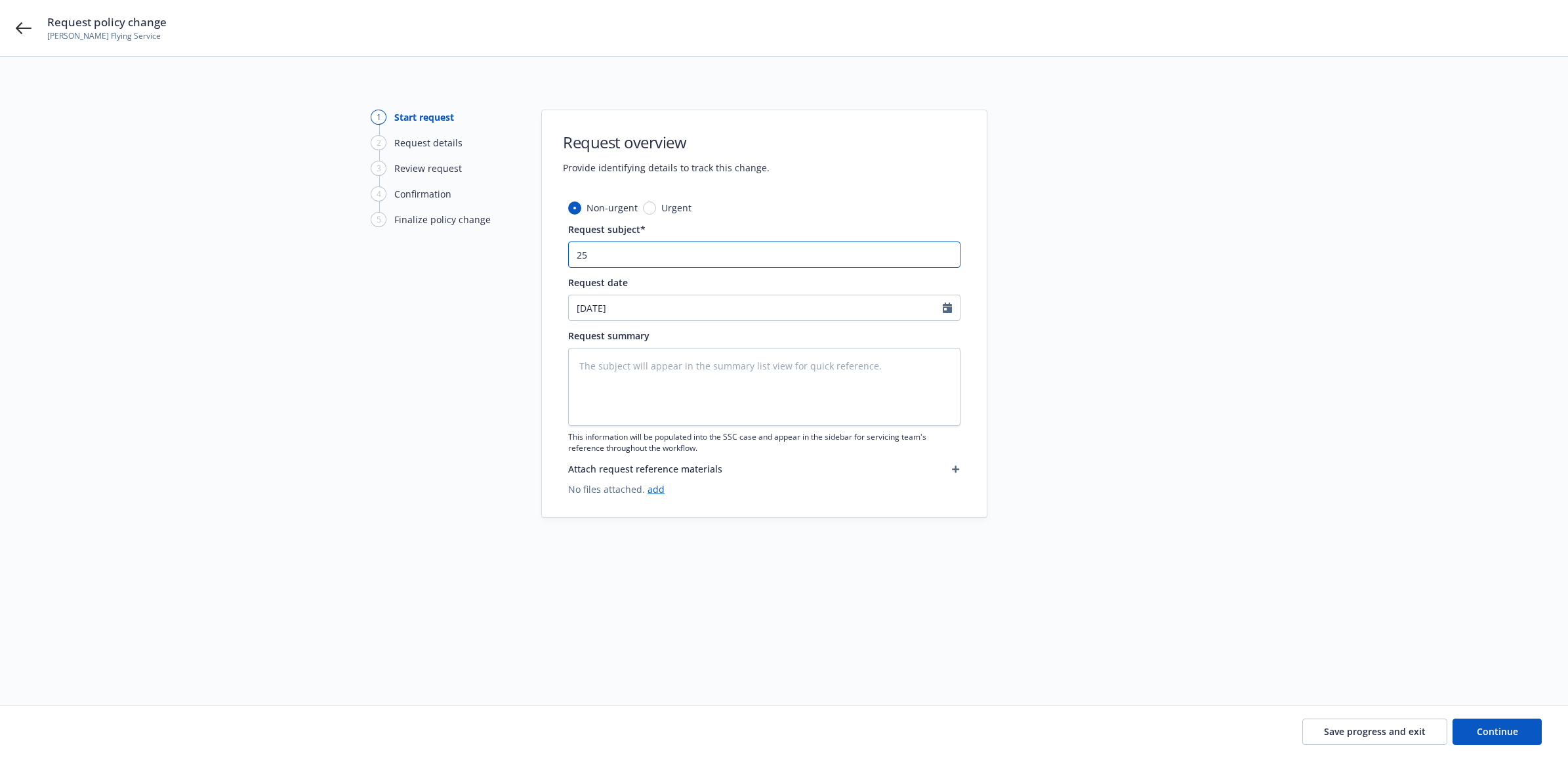
type textarea "x"
type input "25"
type textarea "x"
type input "25 A"
type textarea "x"
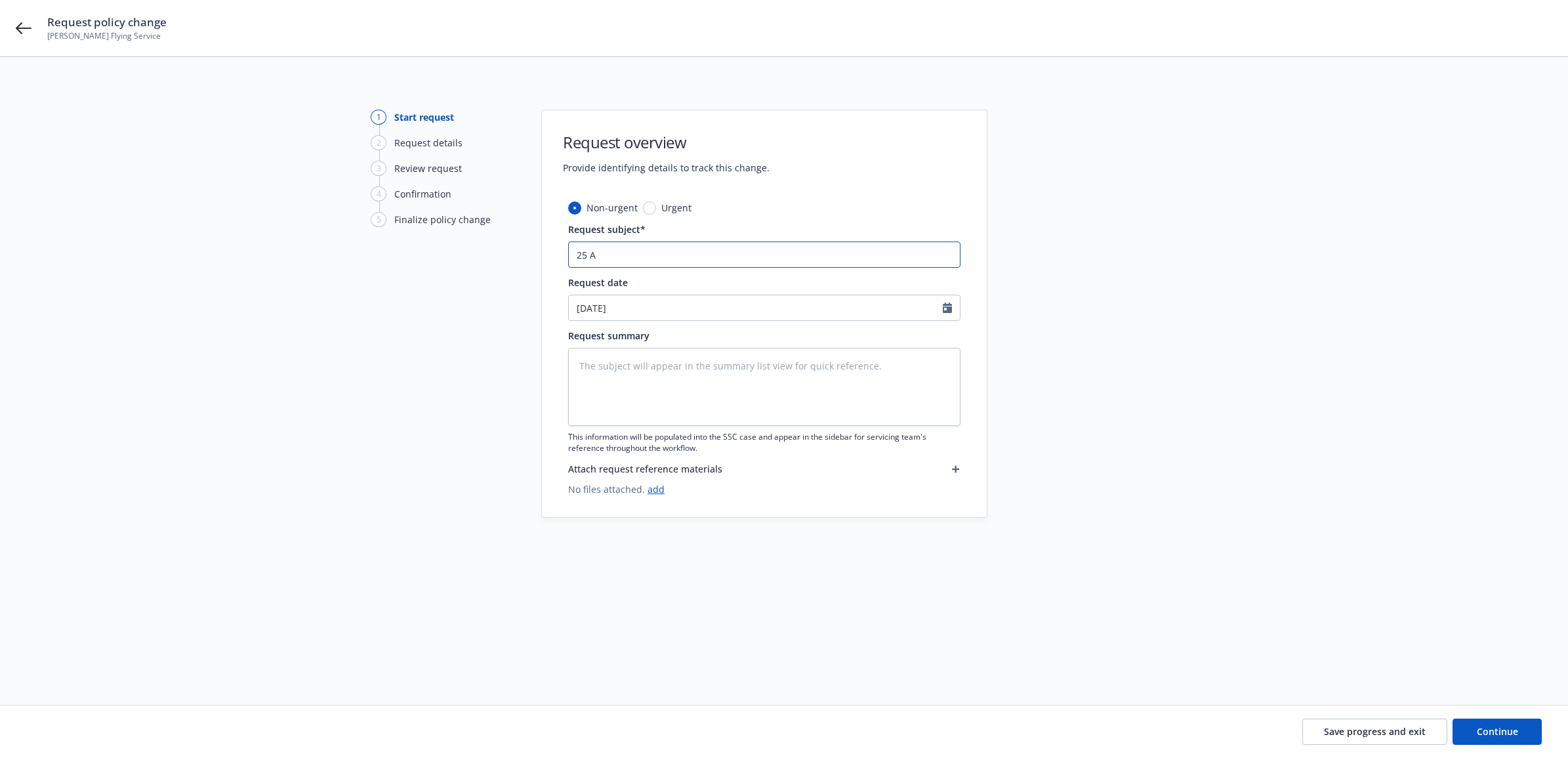
type input "25 AC"
type textarea "x"
type input "25 AC"
type textarea "x"
click at [20, 32] on icon at bounding box center [23, 28] width 15 height 11
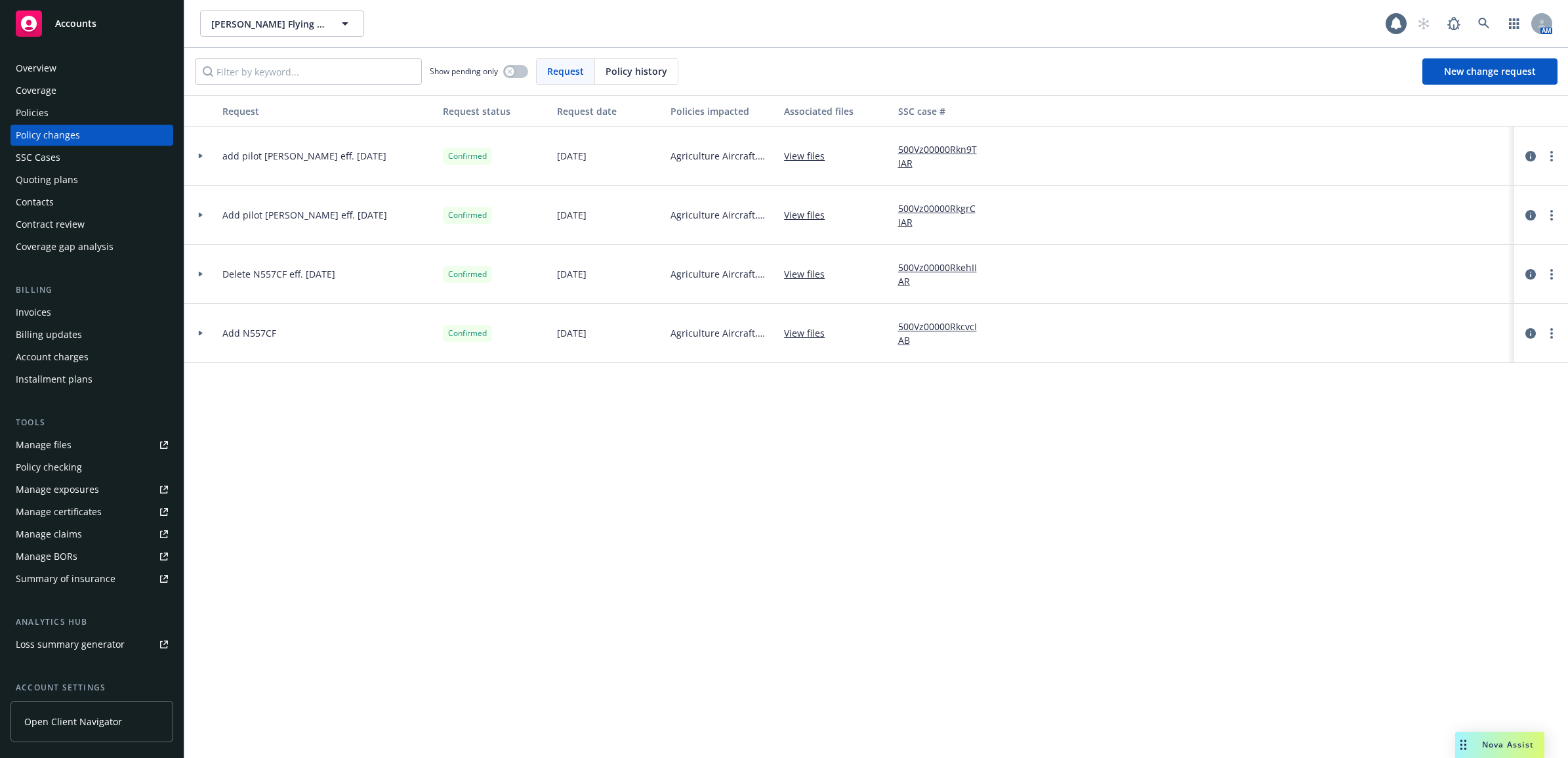
click at [108, 110] on div "Policies" at bounding box center [91, 113] width 152 height 21
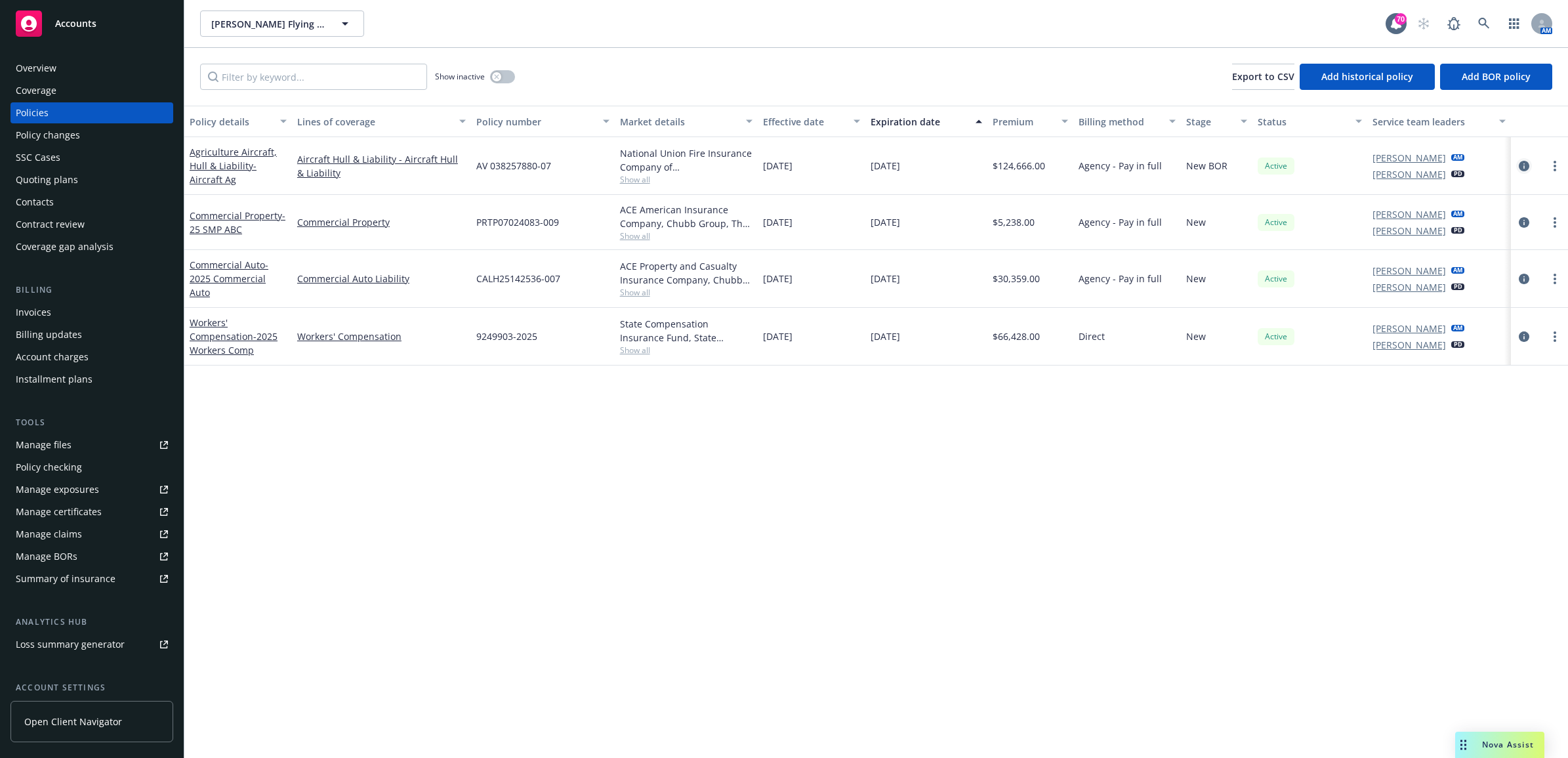
click at [1523, 167] on icon "circleInformation" at bounding box center [1524, 166] width 11 height 11
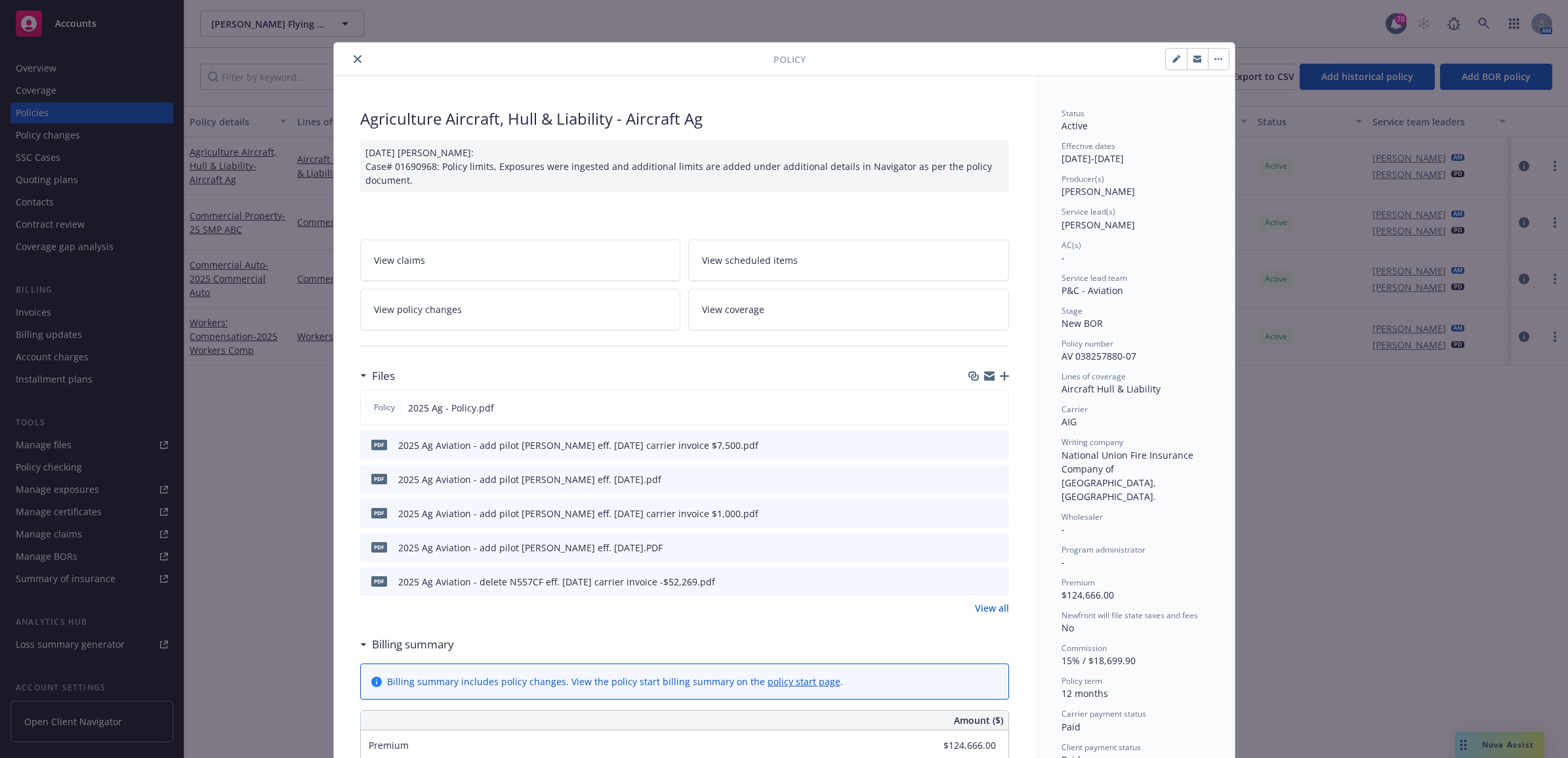
scroll to position [39, 0]
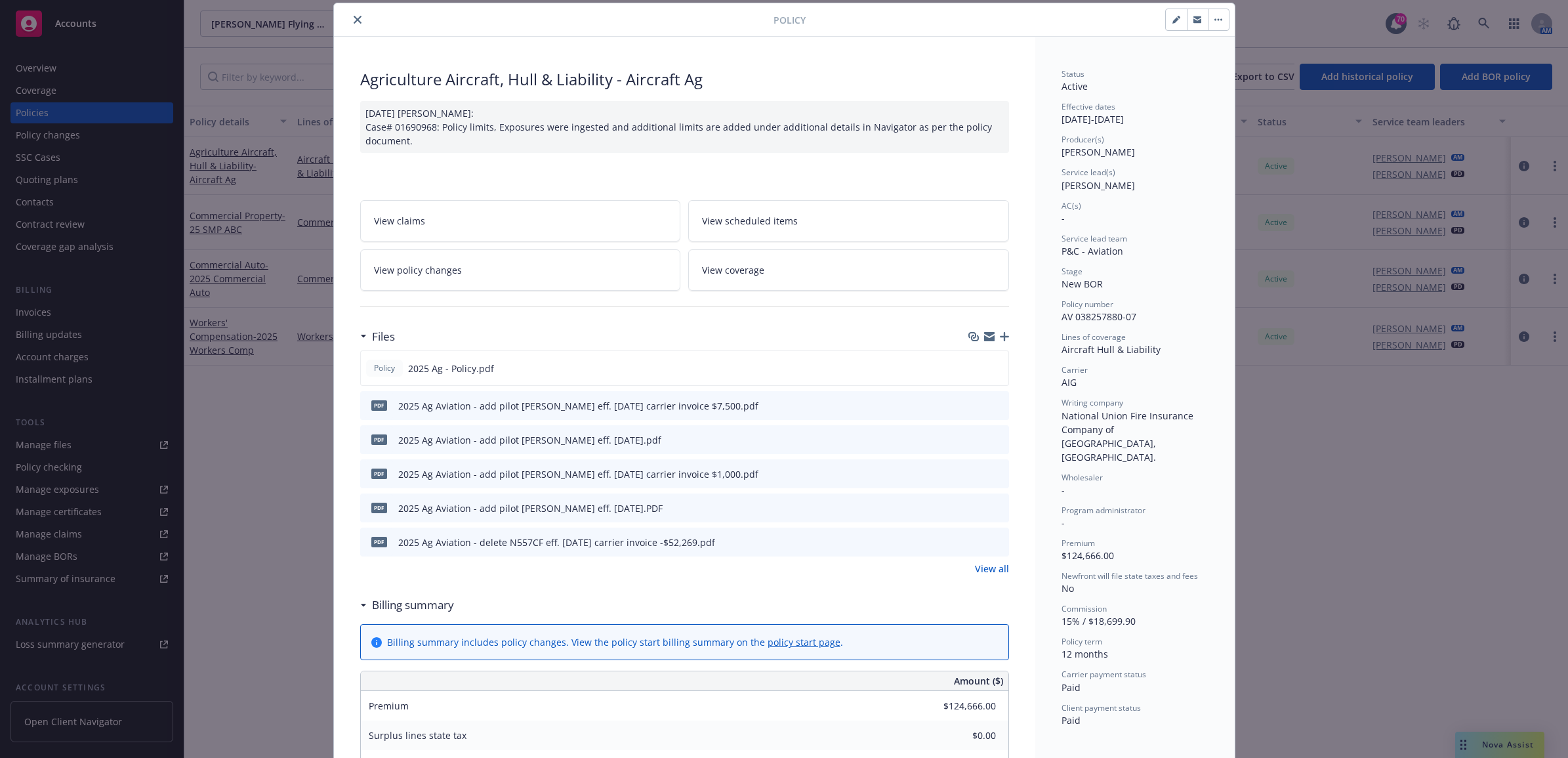
click at [999, 573] on link "View all" at bounding box center [992, 568] width 34 height 13
